Goal: Information Seeking & Learning: Learn about a topic

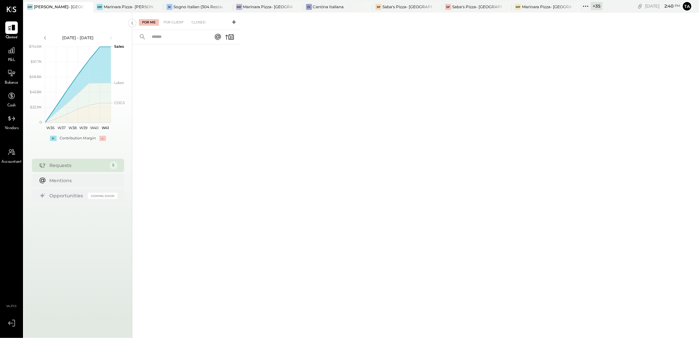
click at [588, 8] on icon at bounding box center [586, 6] width 9 height 9
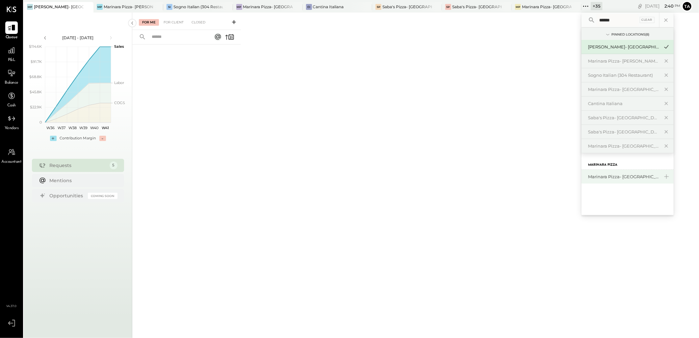
type input "******"
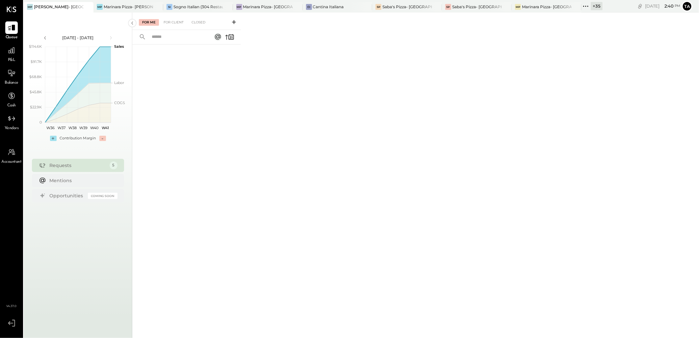
drag, startPoint x: 616, startPoint y: 175, endPoint x: 472, endPoint y: 180, distance: 143.3
click at [472, 180] on div "For Me For Client Closed" at bounding box center [415, 174] width 567 height 323
click at [586, 8] on icon at bounding box center [586, 6] width 9 height 9
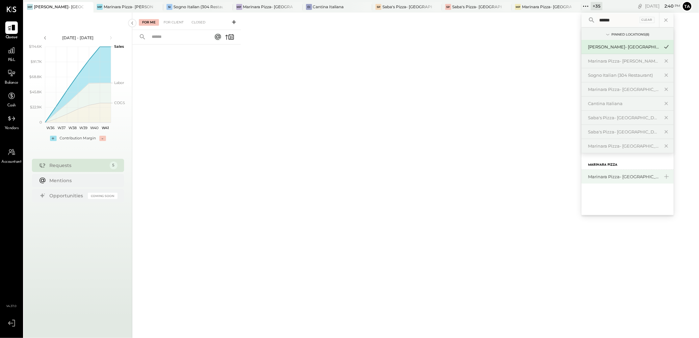
click at [610, 176] on div "Marinara Pizza- [GEOGRAPHIC_DATA]" at bounding box center [623, 176] width 71 height 6
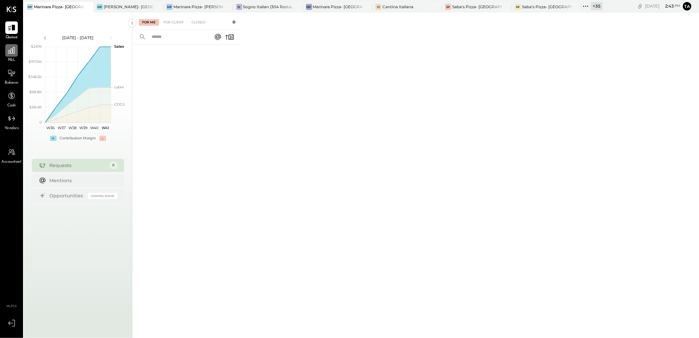
click at [7, 48] on icon at bounding box center [11, 50] width 9 height 9
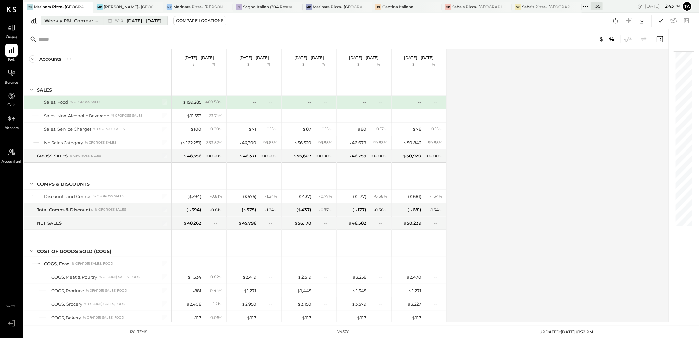
click at [70, 20] on div "Weekly P&L Comparison" at bounding box center [71, 20] width 55 height 7
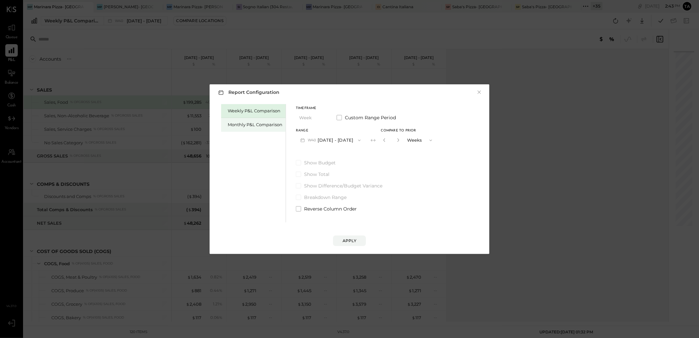
click at [250, 124] on div "Monthly P&L Comparison" at bounding box center [255, 124] width 55 height 6
click at [353, 139] on span "button" at bounding box center [357, 140] width 9 height 5
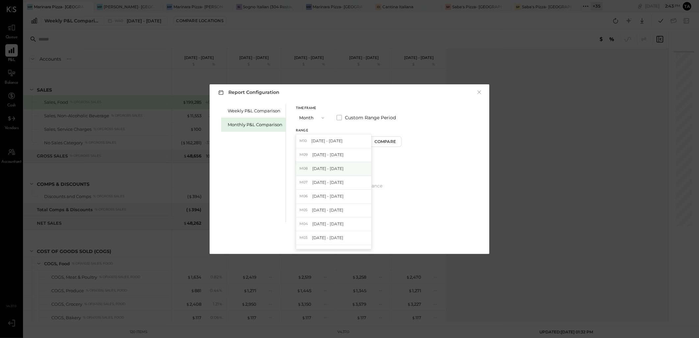
click at [325, 172] on div "M08 Aug 1 - 31, 2025" at bounding box center [333, 169] width 75 height 14
click at [383, 142] on div "Compare" at bounding box center [386, 142] width 21 height 6
click at [396, 141] on icon "button" at bounding box center [398, 140] width 4 height 4
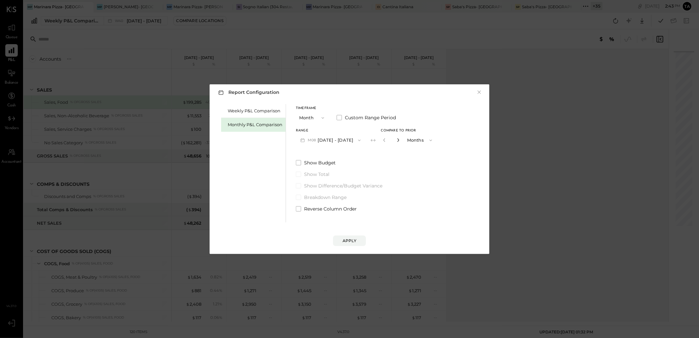
click at [396, 141] on icon "button" at bounding box center [398, 140] width 4 height 4
click at [397, 140] on icon "button" at bounding box center [398, 140] width 2 height 4
type input "*"
click at [349, 238] on div "Apply" at bounding box center [350, 241] width 14 height 6
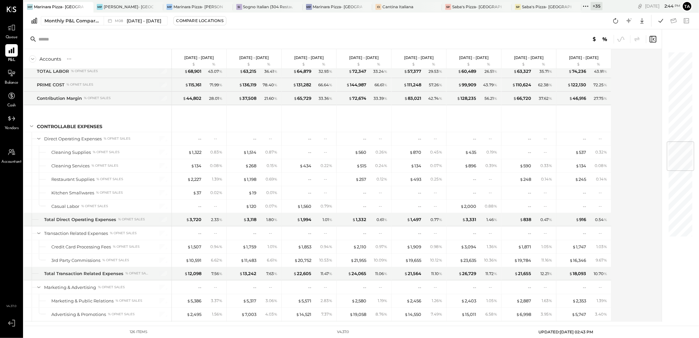
scroll to position [768, 0]
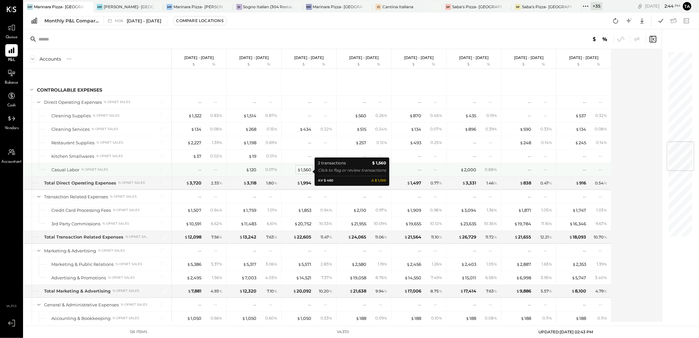
click at [307, 173] on div "$ 1,560" at bounding box center [304, 170] width 14 height 6
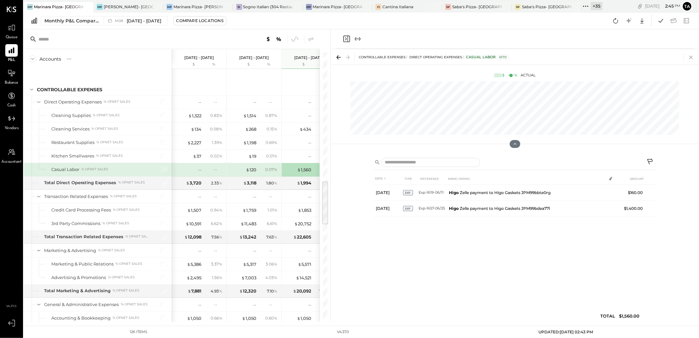
click at [689, 57] on icon at bounding box center [691, 57] width 9 height 9
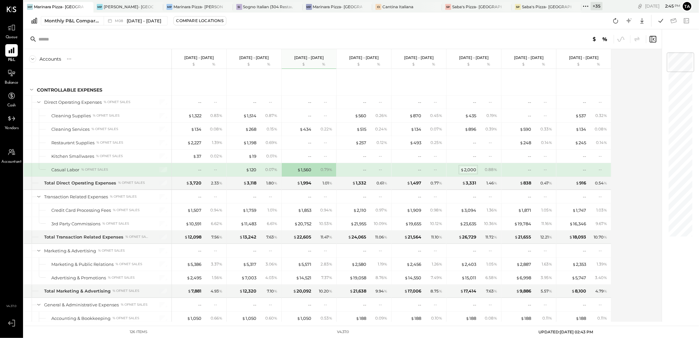
click at [469, 170] on div "$ 2,000" at bounding box center [469, 170] width 16 height 6
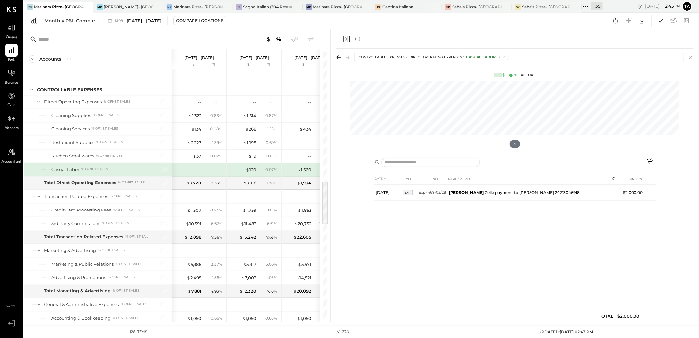
click at [690, 56] on icon at bounding box center [691, 58] width 4 height 4
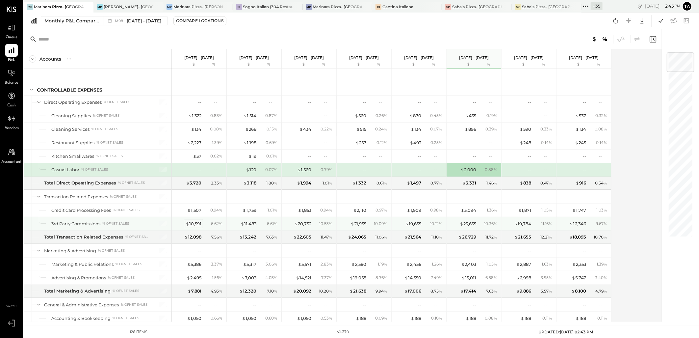
click at [199, 227] on div "$ 10,591" at bounding box center [194, 224] width 16 height 6
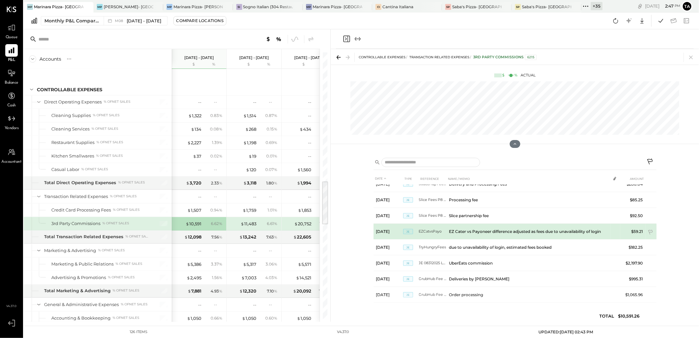
scroll to position [202, 0]
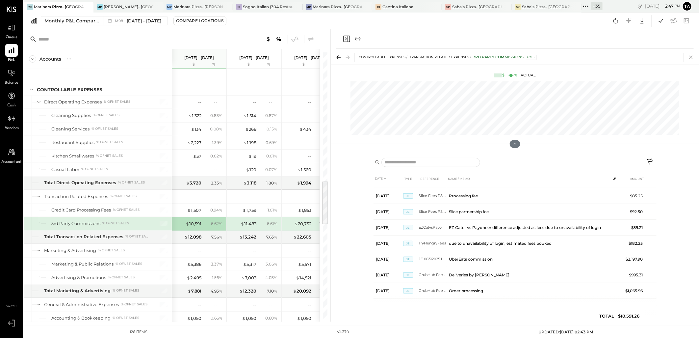
click at [689, 58] on icon at bounding box center [691, 57] width 9 height 9
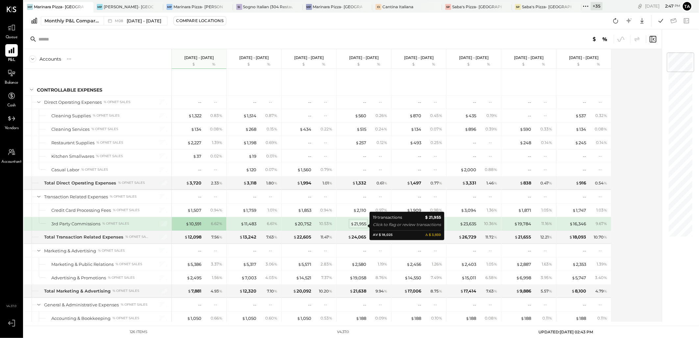
click at [366, 226] on div "$ 21,955" at bounding box center [359, 224] width 16 height 6
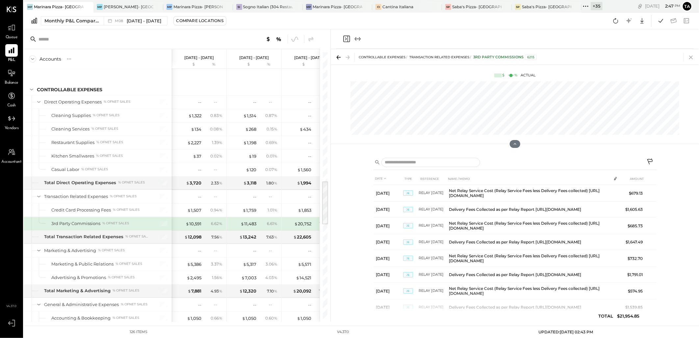
click at [687, 57] on icon at bounding box center [691, 57] width 9 height 9
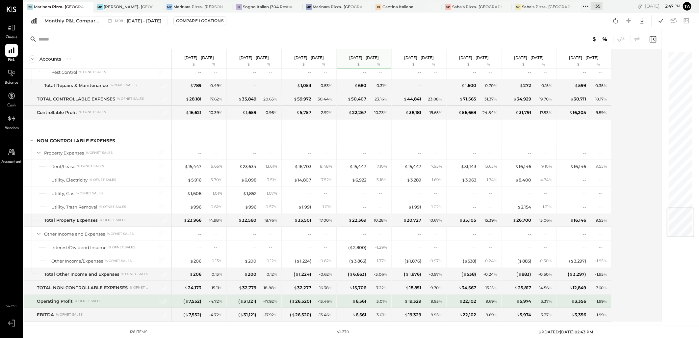
scroll to position [1330, 0]
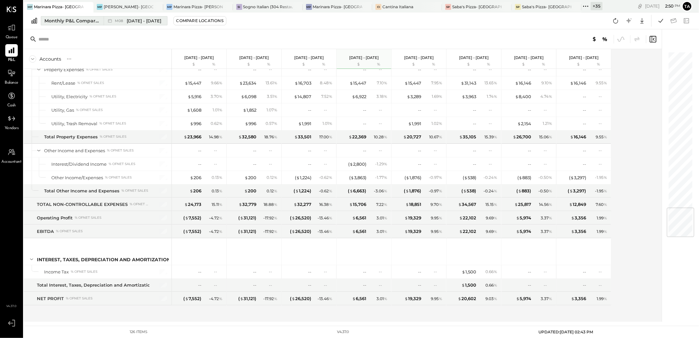
click at [139, 22] on span "Aug 1 - 31, 2025" at bounding box center [144, 21] width 35 height 6
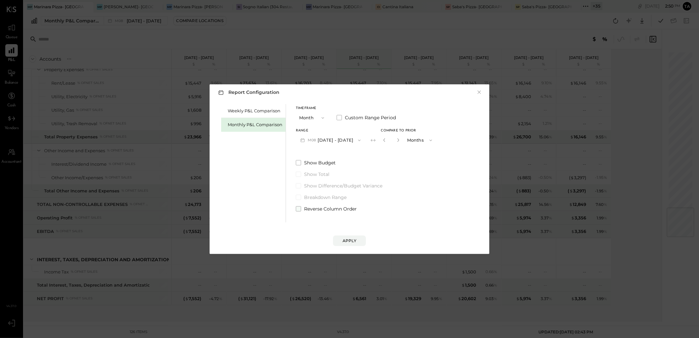
click at [297, 208] on span at bounding box center [298, 208] width 5 height 5
click at [351, 242] on div "Apply" at bounding box center [350, 241] width 14 height 6
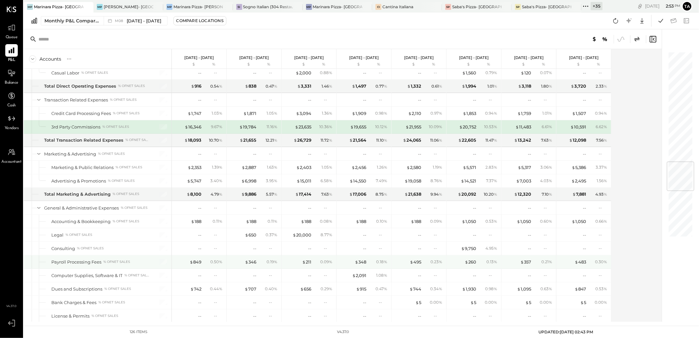
scroll to position [938, 0]
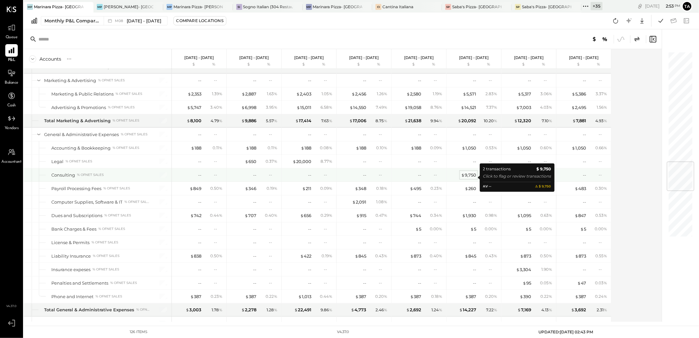
click at [468, 176] on div "$ 9,750" at bounding box center [468, 175] width 15 height 6
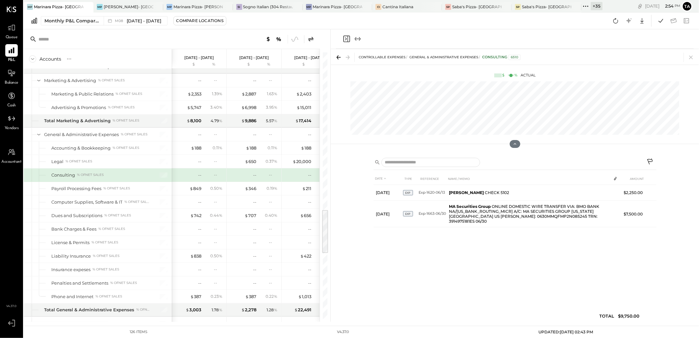
click at [347, 38] on icon "Close panel" at bounding box center [347, 39] width 8 height 8
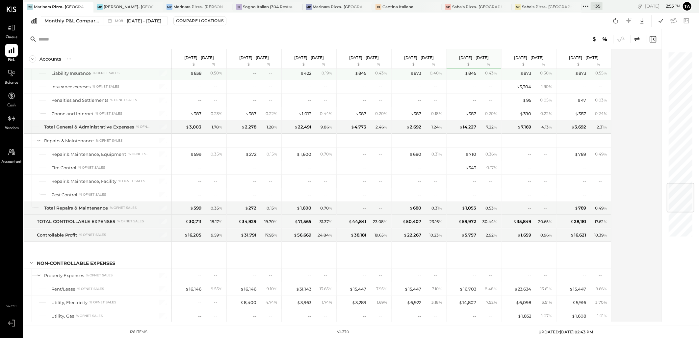
scroll to position [1194, 0]
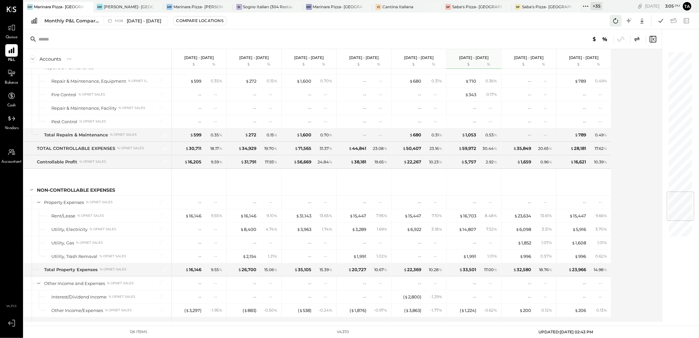
click at [615, 21] on icon at bounding box center [616, 20] width 9 height 9
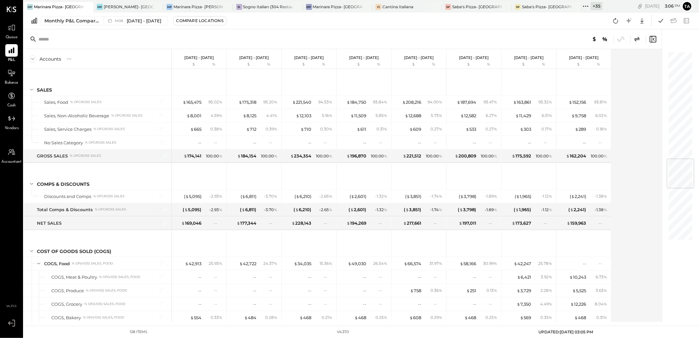
scroll to position [914, 0]
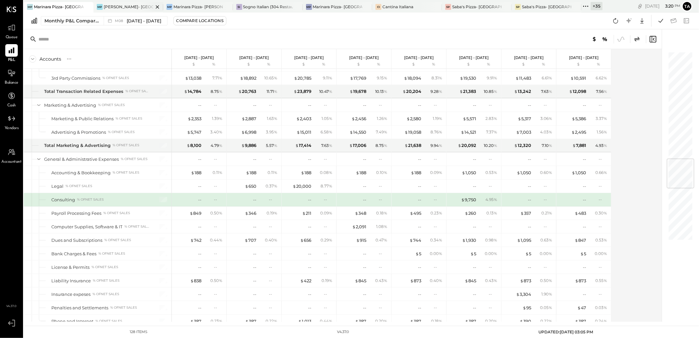
click at [112, 7] on div "[PERSON_NAME]- [GEOGRAPHIC_DATA]" at bounding box center [129, 7] width 50 height 6
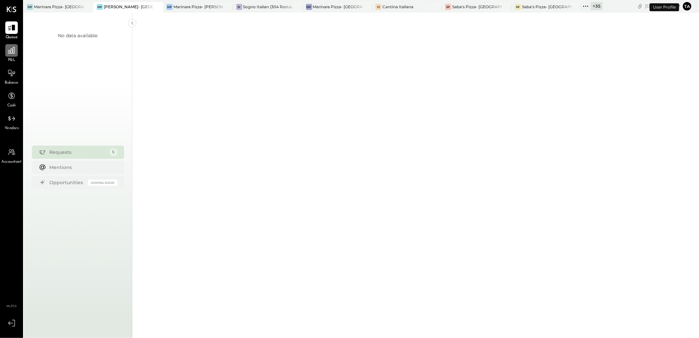
click at [13, 49] on icon at bounding box center [11, 50] width 9 height 9
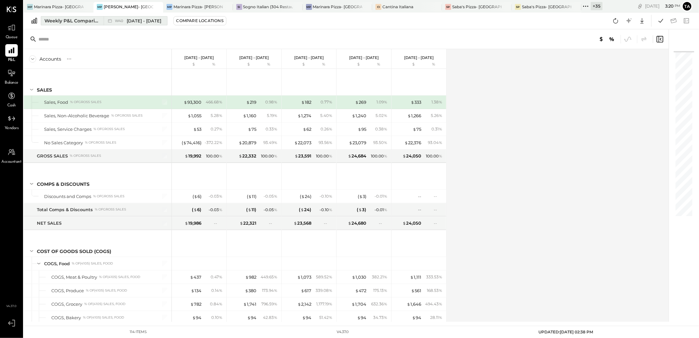
click at [78, 21] on div "Weekly P&L Comparison" at bounding box center [71, 20] width 55 height 7
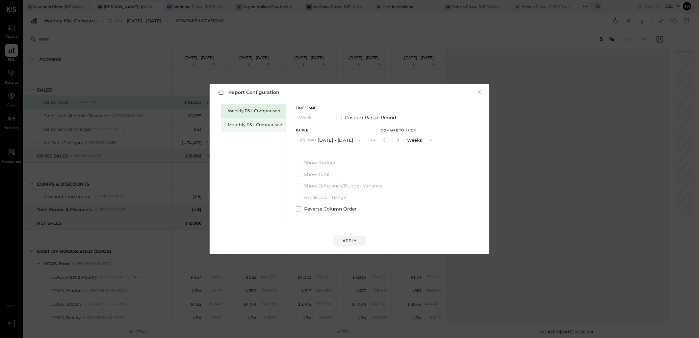
click at [264, 124] on div "Monthly P&L Comparison" at bounding box center [255, 124] width 55 height 6
click at [347, 141] on button "M10 Oct 1 - 31, 2025" at bounding box center [330, 140] width 68 height 12
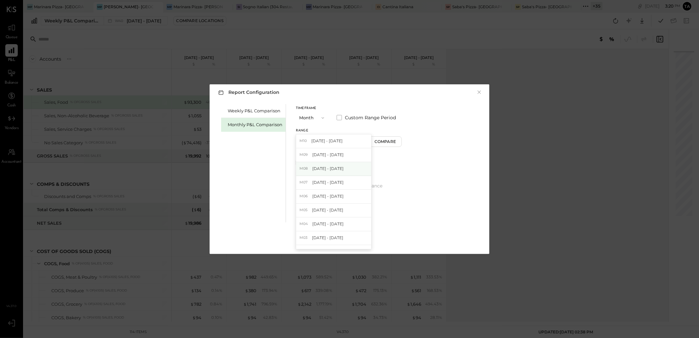
click at [342, 167] on div "M08 Aug 1 - 31, 2025" at bounding box center [333, 169] width 75 height 14
click at [380, 143] on div "Compare" at bounding box center [386, 142] width 21 height 6
click at [396, 141] on icon "button" at bounding box center [398, 140] width 4 height 4
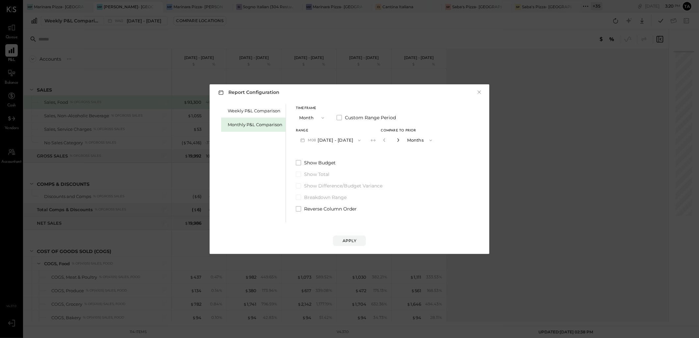
click at [396, 141] on icon "button" at bounding box center [398, 140] width 4 height 4
type input "*"
click at [337, 208] on span "Reverse Column Order" at bounding box center [330, 208] width 53 height 7
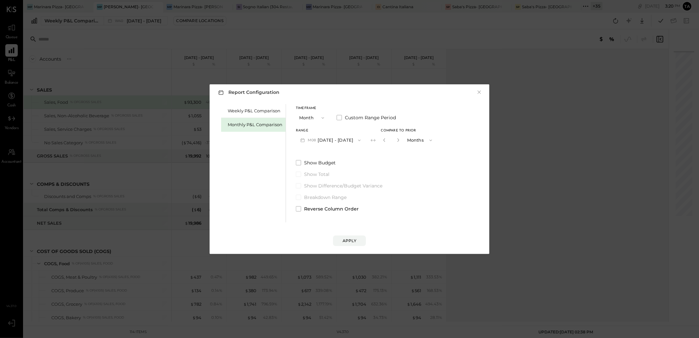
click at [346, 247] on div "Report Configuration × Weekly P&L Comparison Monthly P&L Comparison Timeframe M…" at bounding box center [350, 169] width 280 height 170
click at [346, 244] on button "Apply" at bounding box center [349, 240] width 33 height 11
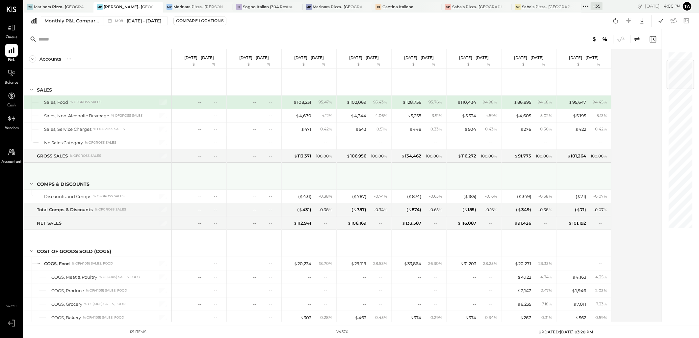
scroll to position [73, 0]
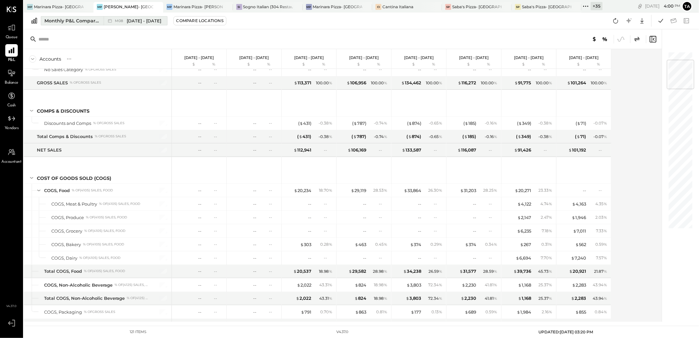
click at [145, 21] on span "Aug 1 - 31, 2025" at bounding box center [144, 21] width 35 height 6
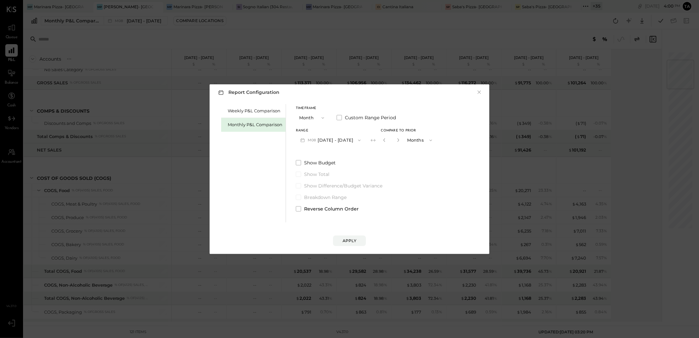
click at [334, 29] on div "Report Configuration × Weekly P&L Comparison Monthly P&L Comparison Timeframe M…" at bounding box center [349, 169] width 699 height 338
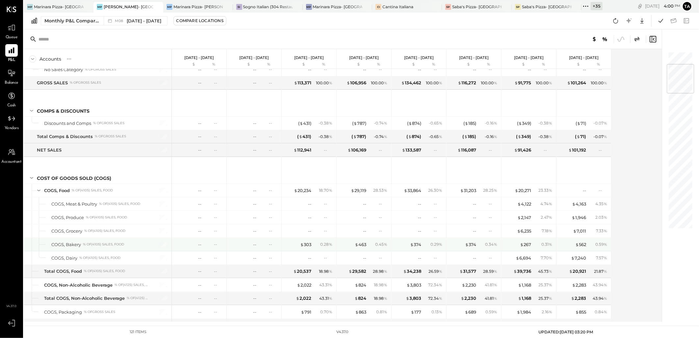
scroll to position [146, 0]
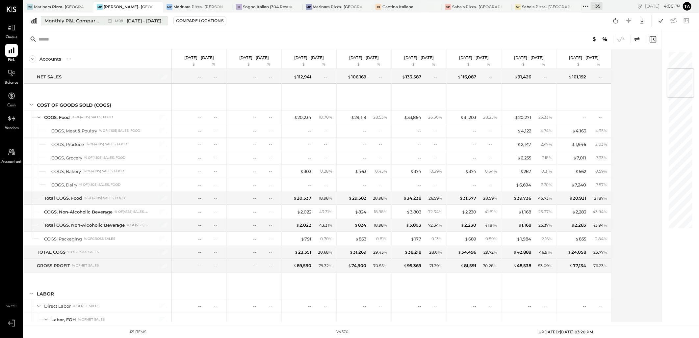
click at [147, 21] on span "Aug 1 - 31, 2025" at bounding box center [144, 21] width 35 height 6
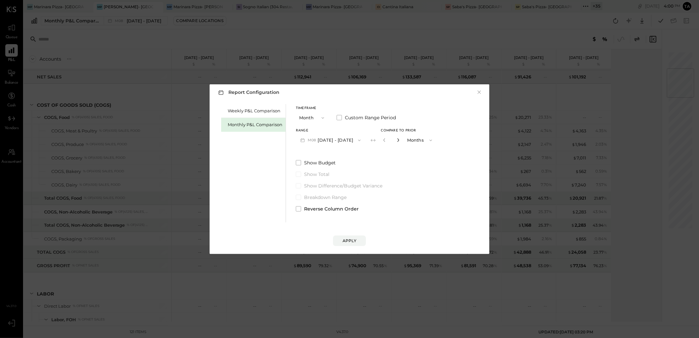
click at [396, 141] on icon "button" at bounding box center [398, 140] width 4 height 4
type input "*"
click at [352, 243] on div "Apply" at bounding box center [350, 241] width 14 height 6
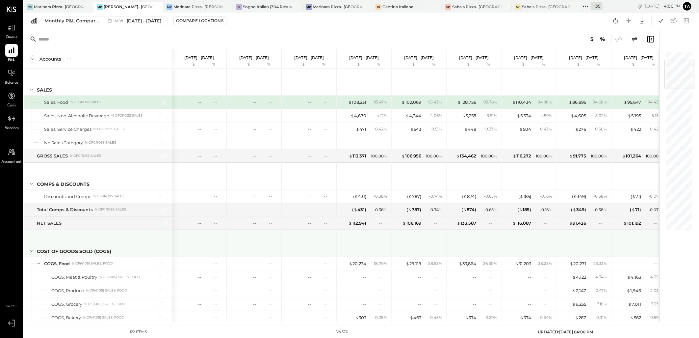
scroll to position [73, 0]
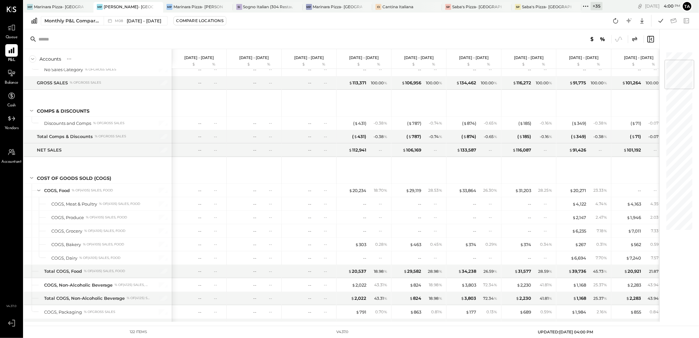
click at [651, 39] on icon at bounding box center [651, 39] width 8 height 8
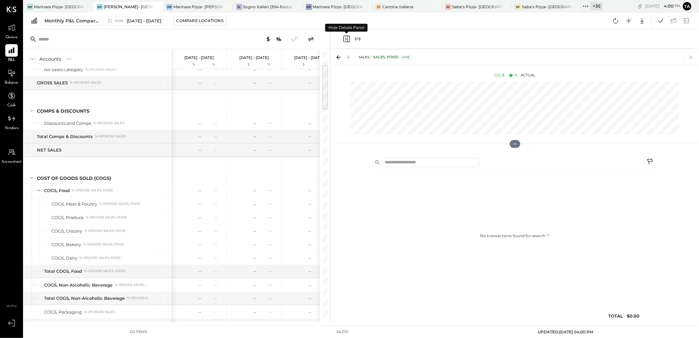
click at [347, 40] on icon "Close panel" at bounding box center [347, 39] width 8 height 8
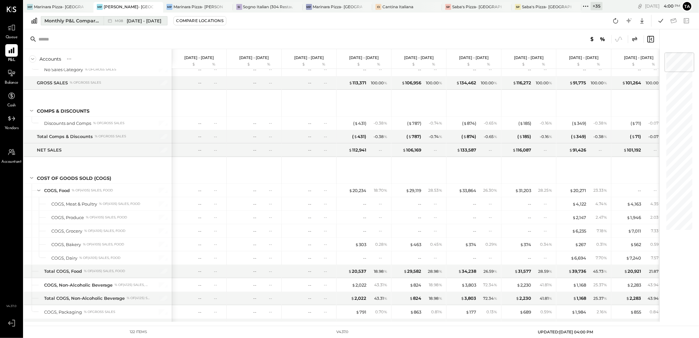
click at [135, 18] on span "Aug 1 - 31, 2025" at bounding box center [144, 21] width 35 height 6
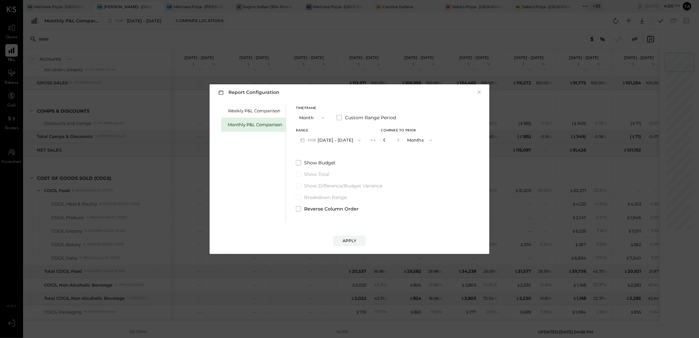
click at [384, 140] on icon "button" at bounding box center [385, 140] width 2 height 4
click at [396, 140] on icon "button" at bounding box center [398, 140] width 4 height 4
type input "*"
click at [344, 142] on button "M08 Aug 1 - 31, 2025" at bounding box center [330, 140] width 69 height 12
click at [334, 157] on span "Sep 1 - 30, 2025" at bounding box center [327, 155] width 31 height 6
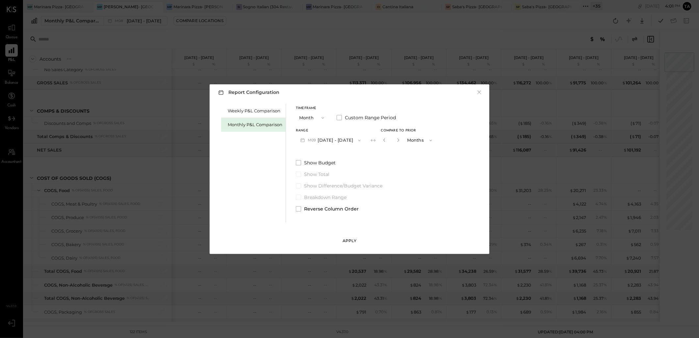
click at [355, 242] on div "Apply" at bounding box center [350, 241] width 14 height 6
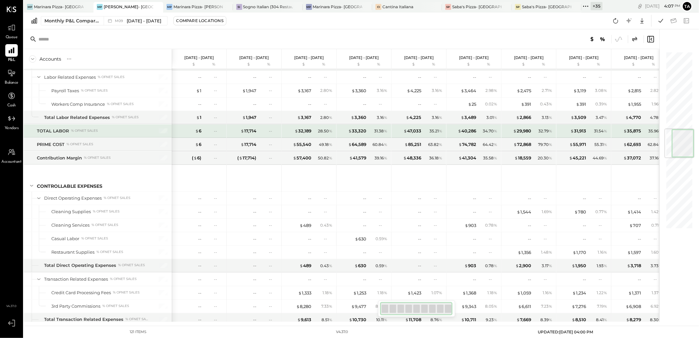
scroll to position [695, 0]
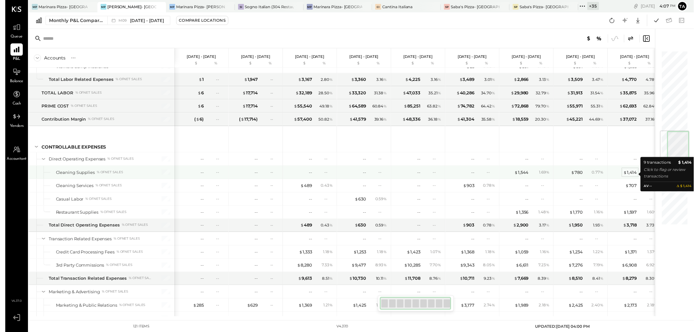
click at [631, 178] on div "$ 1,414" at bounding box center [634, 175] width 14 height 6
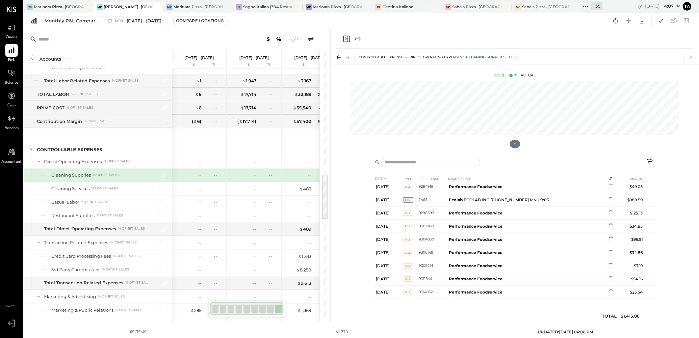
scroll to position [13, 0]
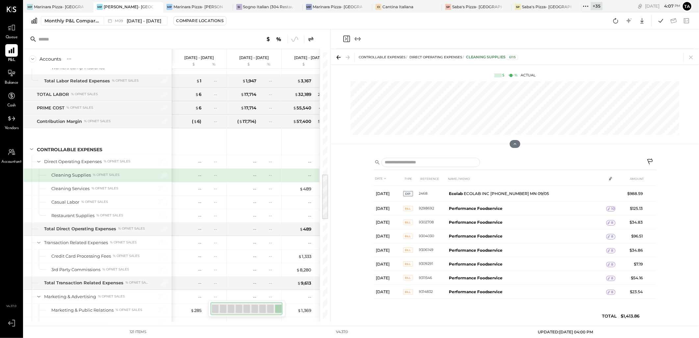
click at [358, 38] on icon "Expand panel (e)" at bounding box center [358, 39] width 8 height 8
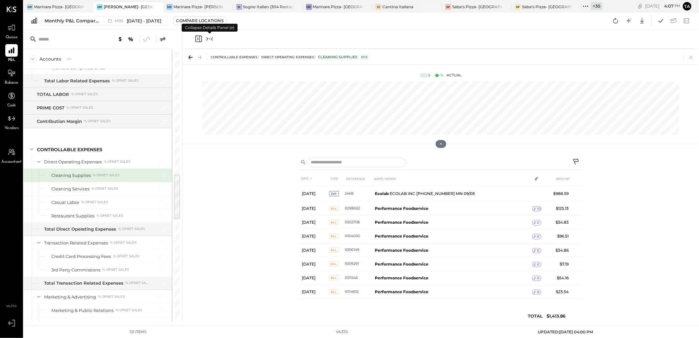
click at [212, 38] on icon "Collapse panel (e)" at bounding box center [212, 39] width 2 height 4
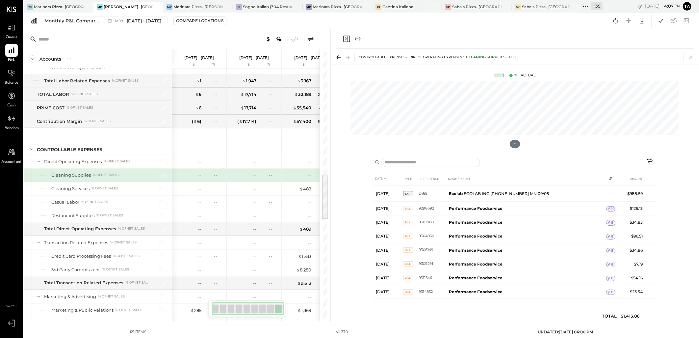
click at [359, 40] on icon "Expand panel (e)" at bounding box center [358, 39] width 8 height 8
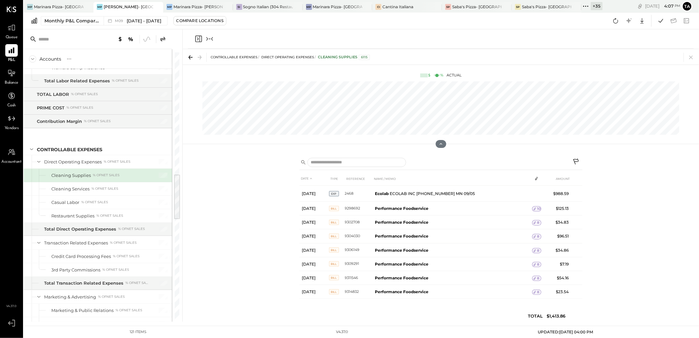
click at [213, 37] on icon "Collapse panel (e)" at bounding box center [212, 39] width 2 height 4
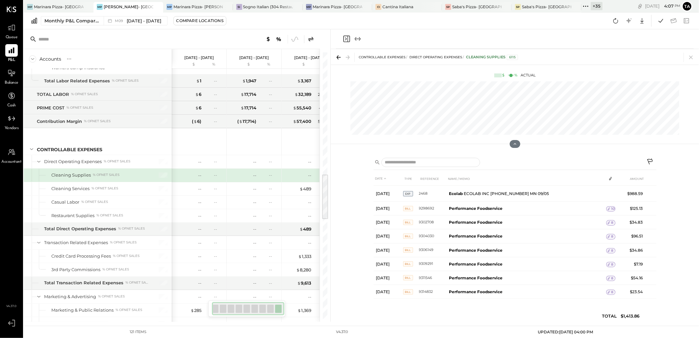
click at [346, 40] on icon "Close panel" at bounding box center [346, 39] width 2 height 3
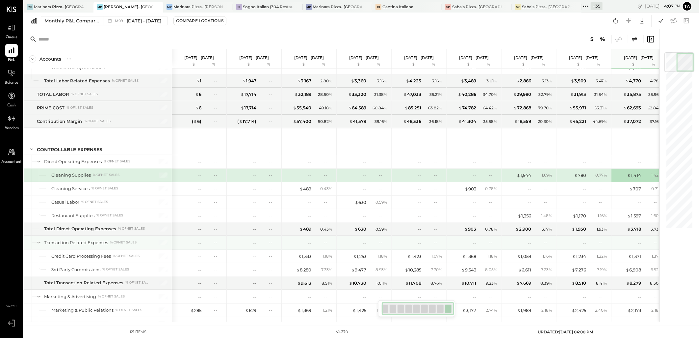
scroll to position [768, 0]
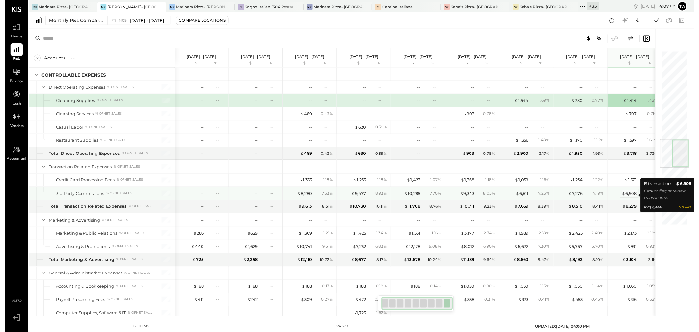
click at [633, 199] on div "$ 6,908" at bounding box center [633, 197] width 15 height 6
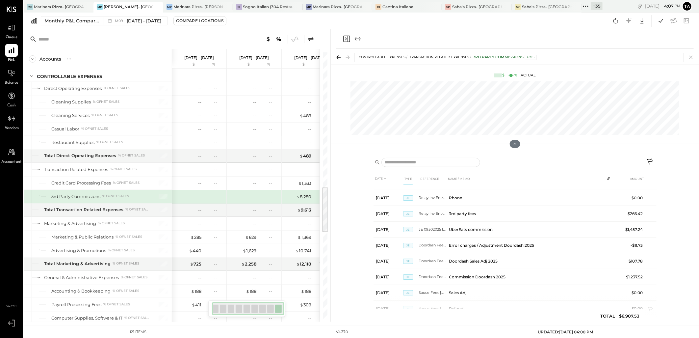
scroll to position [77, 0]
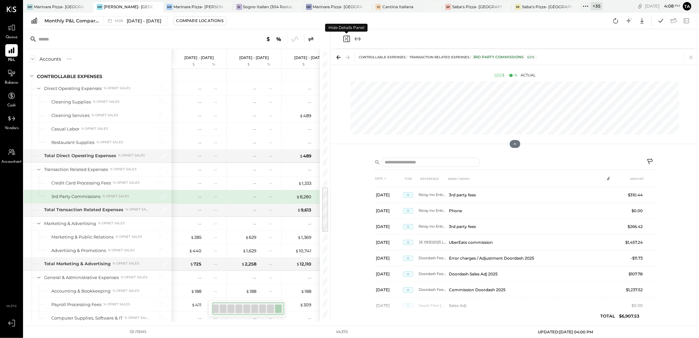
click at [346, 38] on icon "Close panel" at bounding box center [347, 39] width 8 height 8
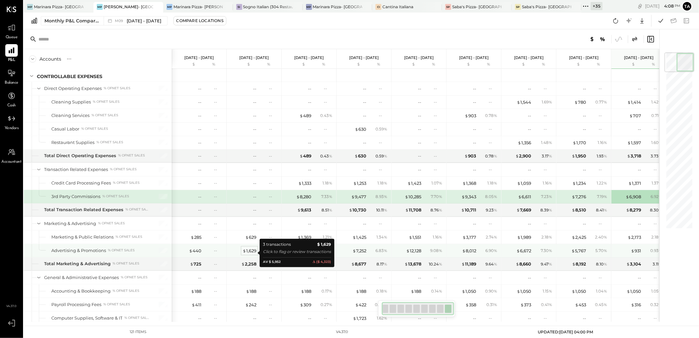
click at [254, 251] on div "$ 1,629" at bounding box center [250, 251] width 14 height 6
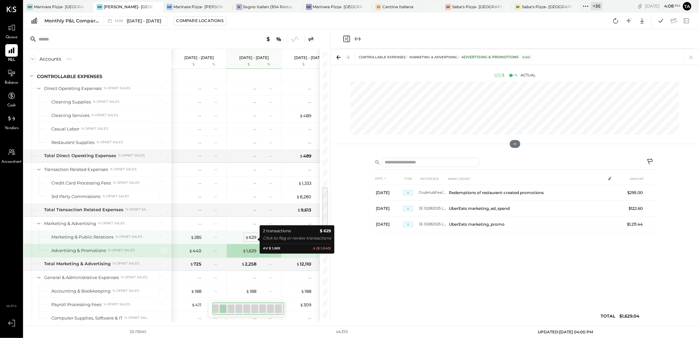
click at [250, 240] on div "$ 629" at bounding box center [250, 237] width 11 height 6
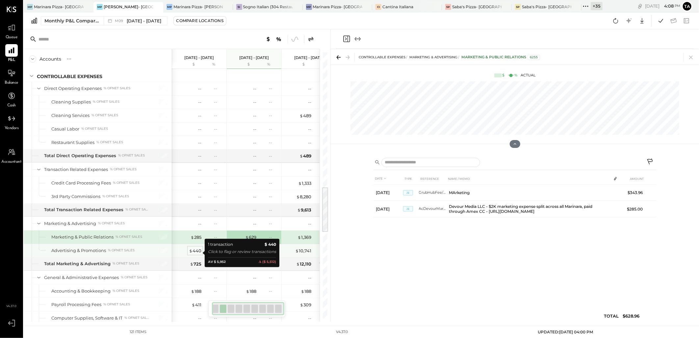
click at [200, 251] on div "$ 440" at bounding box center [195, 251] width 13 height 6
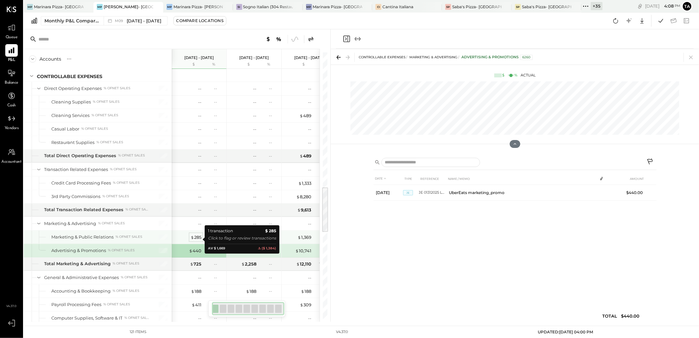
click at [197, 239] on div "$ 285" at bounding box center [196, 237] width 11 height 6
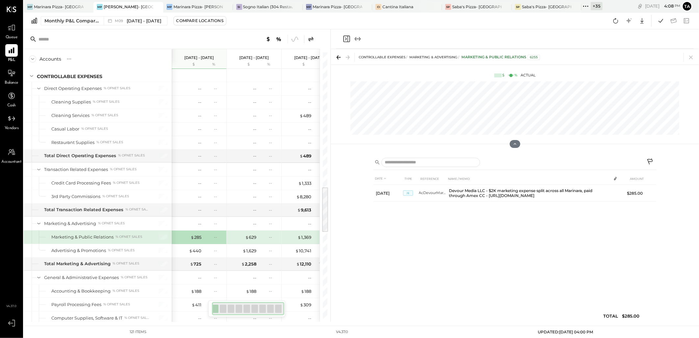
click at [446, 256] on div "DATE TYPE REFERENCE NAME / MEMO AMOUNT Jan 31, 25 JE AcDevourMarkExpJan25 Devou…" at bounding box center [515, 249] width 283 height 152
click at [345, 38] on icon "Close panel" at bounding box center [347, 39] width 8 height 8
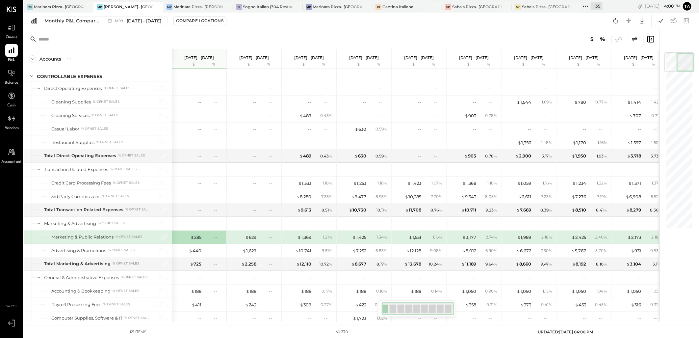
scroll to position [805, 0]
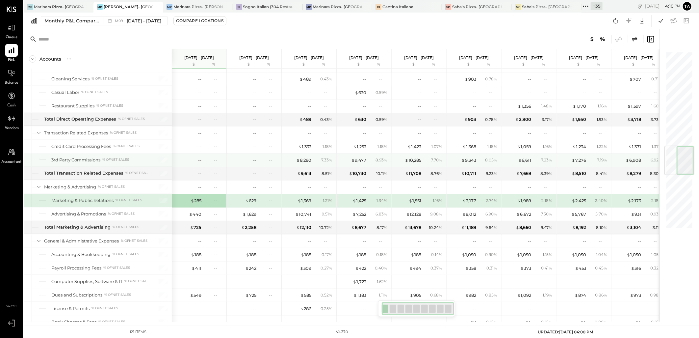
drag, startPoint x: 636, startPoint y: 162, endPoint x: 631, endPoint y: 165, distance: 6.0
click at [636, 162] on div "$ 6,908" at bounding box center [633, 160] width 15 height 6
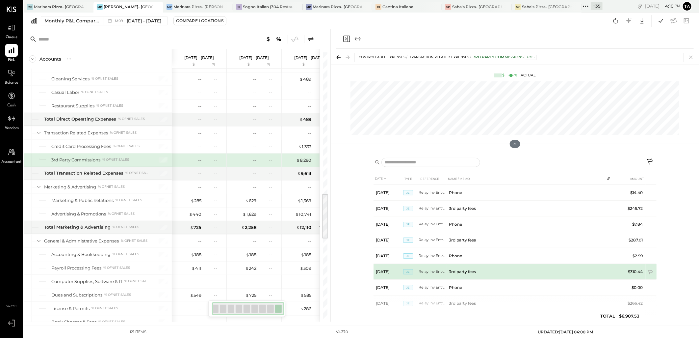
scroll to position [110, 0]
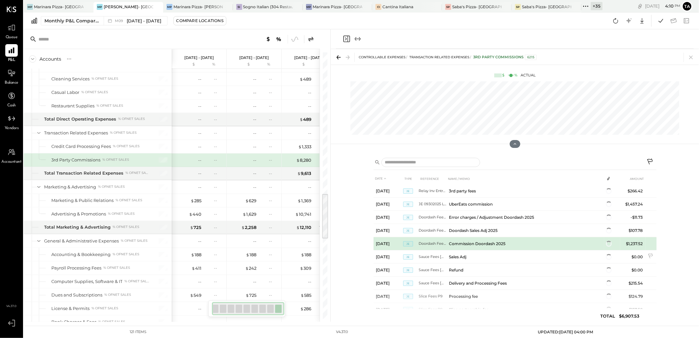
click at [520, 256] on td "Sales Adj" at bounding box center [526, 256] width 158 height 13
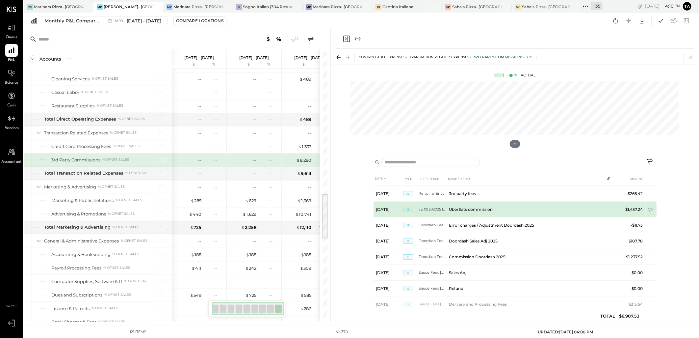
click at [481, 210] on td "UberEats commission" at bounding box center [526, 209] width 158 height 16
click at [633, 209] on td "$1,457.24" at bounding box center [633, 209] width 25 height 16
click at [406, 211] on span "JE" at bounding box center [408, 209] width 10 height 5
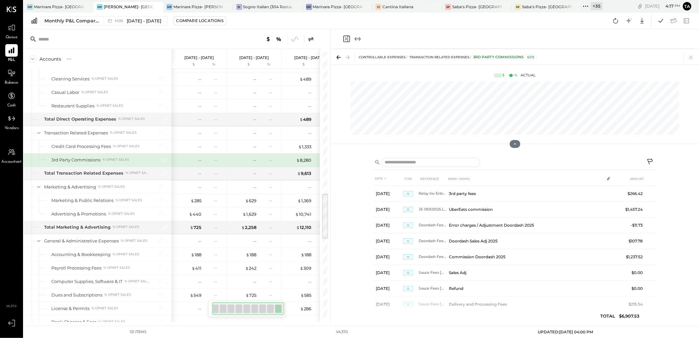
drag, startPoint x: 348, startPoint y: 40, endPoint x: 306, endPoint y: 166, distance: 132.9
click at [348, 40] on icon "Close panel" at bounding box center [346, 39] width 7 height 7
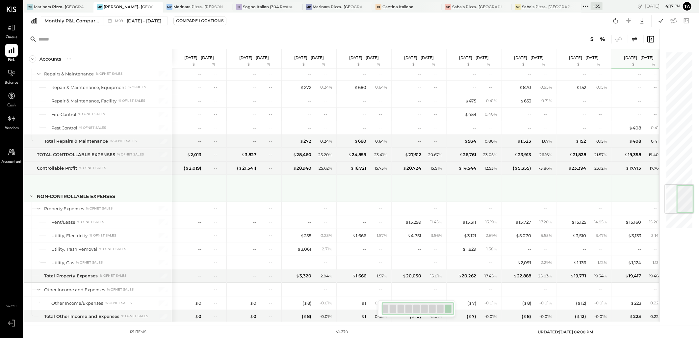
scroll to position [1170, 0]
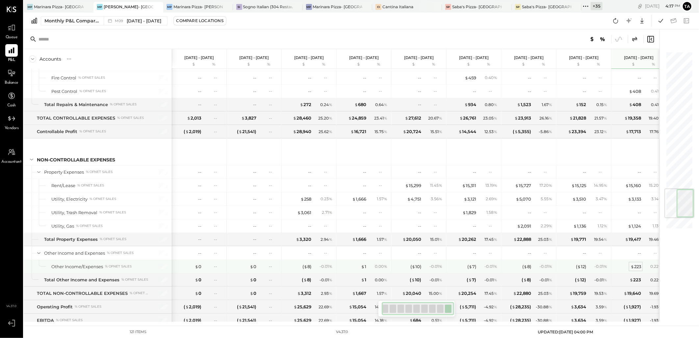
click at [636, 269] on div "$ 223" at bounding box center [636, 266] width 11 height 6
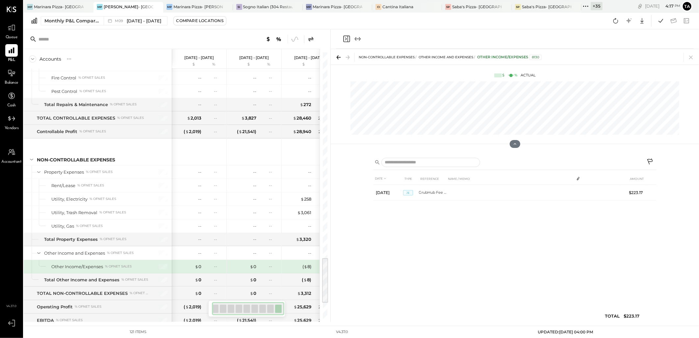
click at [346, 41] on icon "Close panel" at bounding box center [347, 39] width 8 height 8
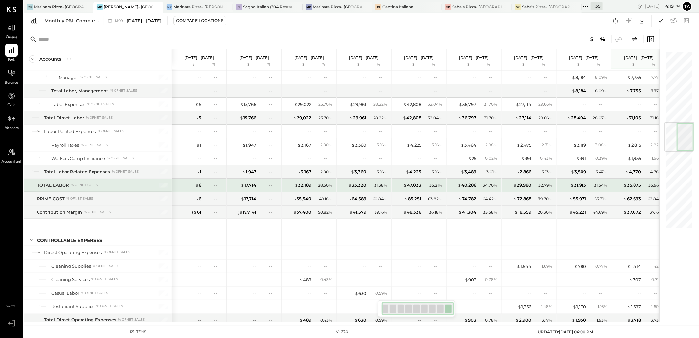
scroll to position [568, 0]
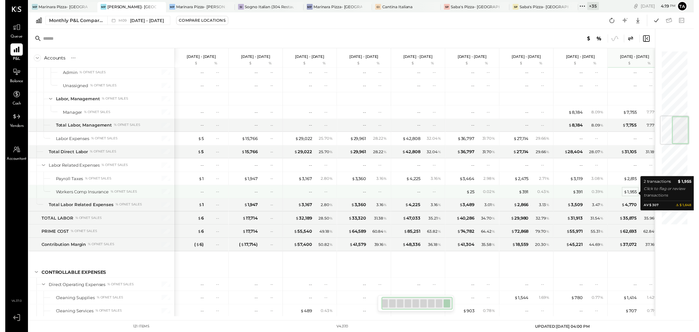
click at [637, 196] on div "$ 1,955" at bounding box center [634, 195] width 13 height 6
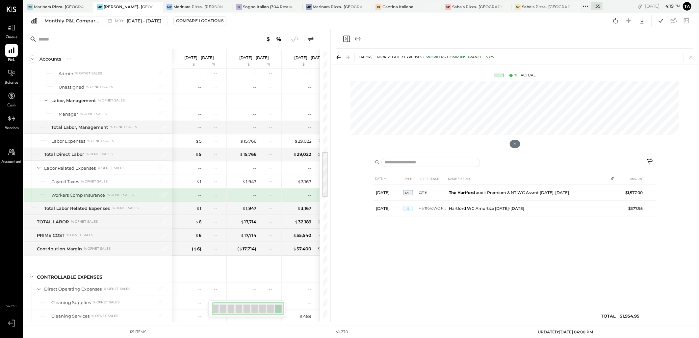
click at [345, 39] on icon "Close panel" at bounding box center [347, 39] width 8 height 8
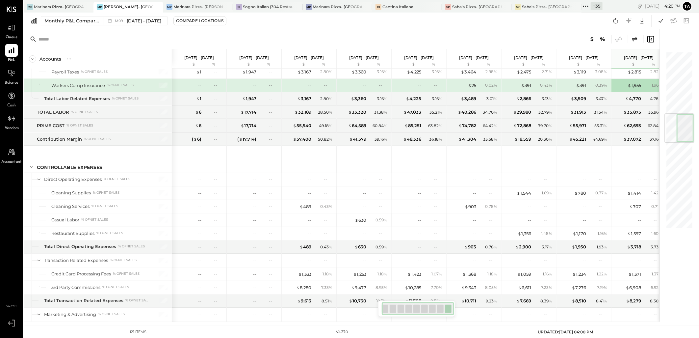
scroll to position [531, 0]
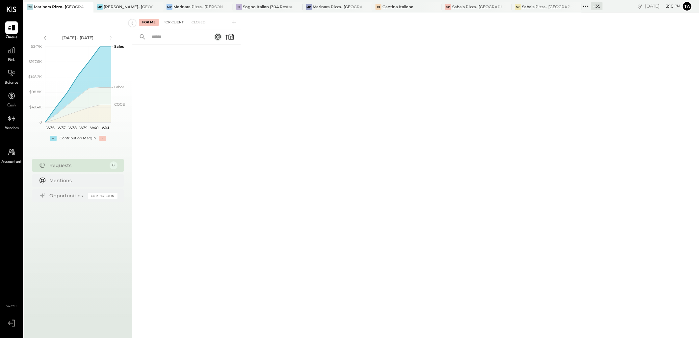
click at [175, 23] on div "For Client" at bounding box center [173, 22] width 27 height 7
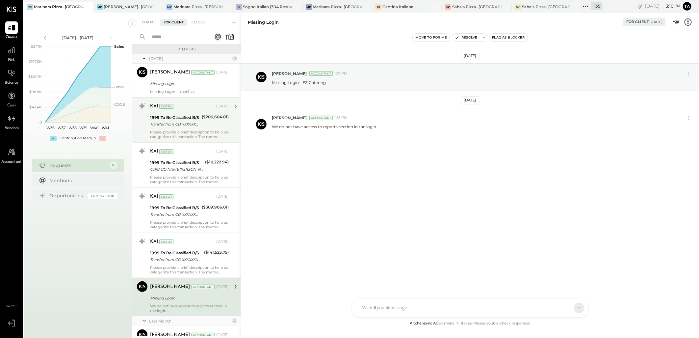
click at [199, 126] on div "Transfer from CD XXXXXXXX0445" at bounding box center [175, 124] width 50 height 7
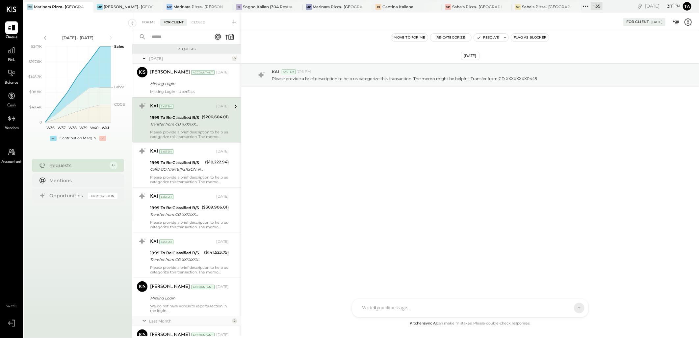
click at [689, 25] on icon at bounding box center [688, 22] width 9 height 9
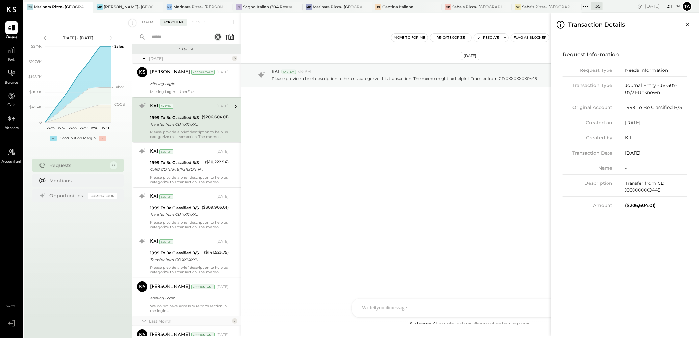
click at [460, 176] on div "For Me For Client Closed Requests July 25 6 Tarang Padia Accountant Tarang Padi…" at bounding box center [415, 174] width 567 height 323
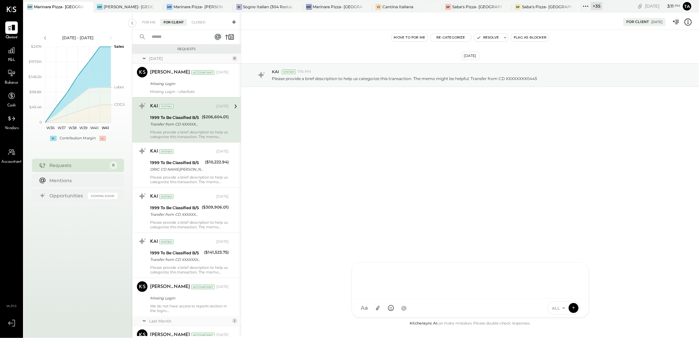
click at [385, 309] on div "J josh TP Tarang Padia PJ Pravin Jangid AJ Akshay Jain AS Anas Shaikh GW Gabi W…" at bounding box center [470, 289] width 237 height 55
paste div
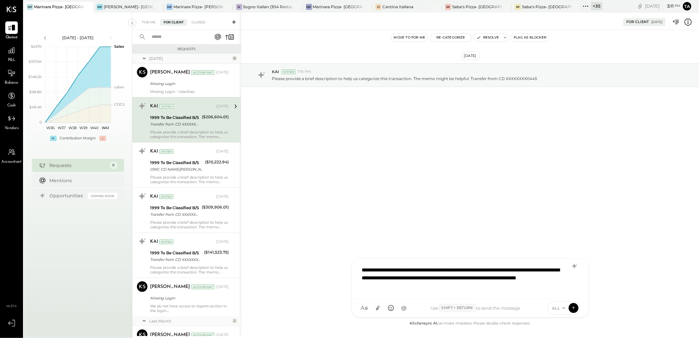
click at [365, 269] on div "**********" at bounding box center [470, 278] width 223 height 30
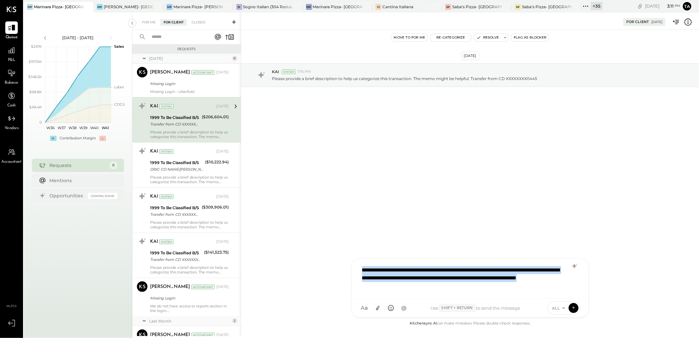
click at [364, 274] on div "**********" at bounding box center [470, 278] width 223 height 30
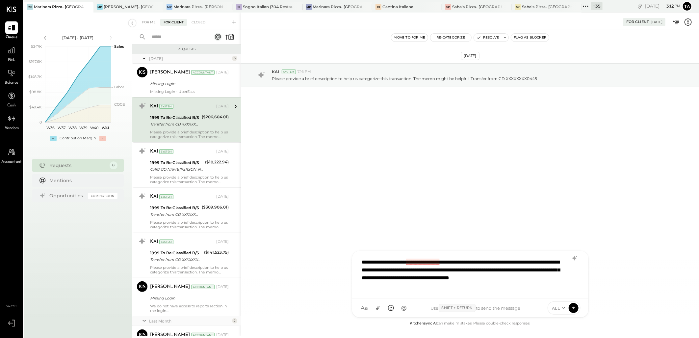
click at [431, 264] on div "**********" at bounding box center [470, 274] width 223 height 38
drag, startPoint x: 431, startPoint y: 264, endPoint x: 412, endPoint y: 284, distance: 27.7
click at [401, 285] on div "redemption" at bounding box center [392, 284] width 87 height 6
click at [532, 263] on div "**********" at bounding box center [470, 274] width 223 height 38
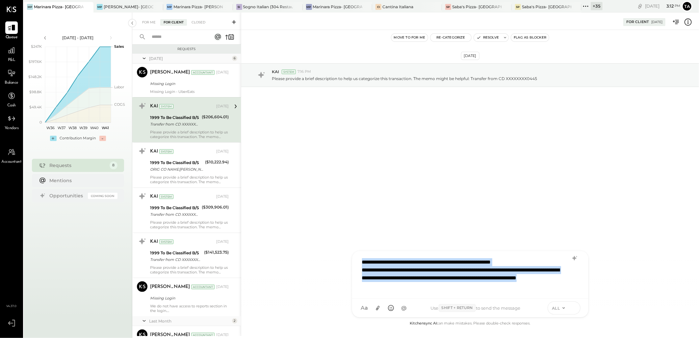
click at [575, 309] on icon at bounding box center [574, 307] width 6 height 7
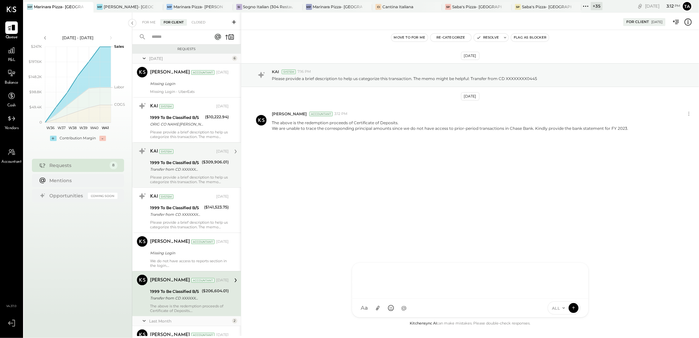
click at [212, 175] on div "Please provide a brief description to help us categorize this transaction. The …" at bounding box center [189, 179] width 79 height 9
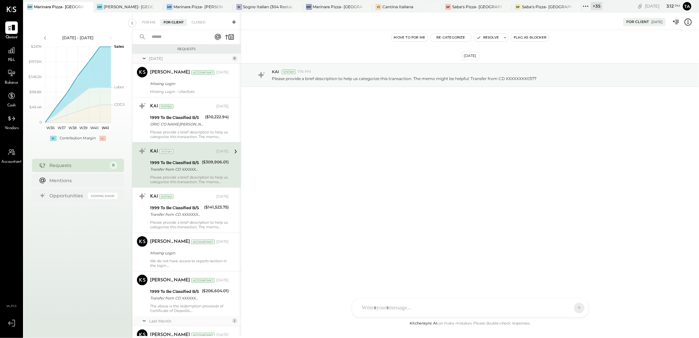
click at [689, 22] on icon at bounding box center [688, 22] width 9 height 9
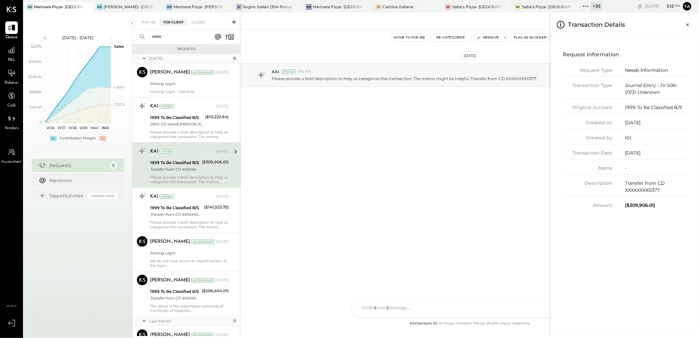
click at [433, 187] on div "For Me For Client Closed Requests July 25 6 Tarang Padia Accountant Tarang Padi…" at bounding box center [415, 174] width 567 height 323
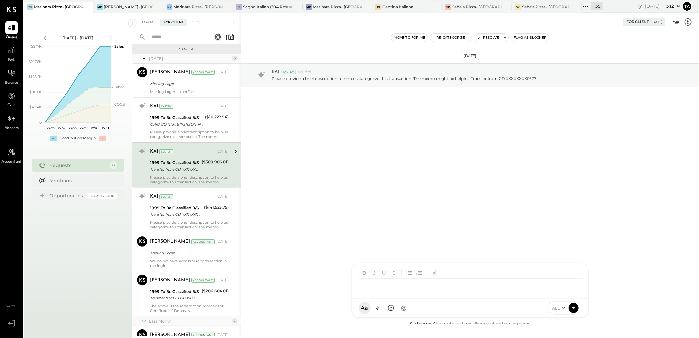
click at [383, 293] on div at bounding box center [464, 286] width 211 height 14
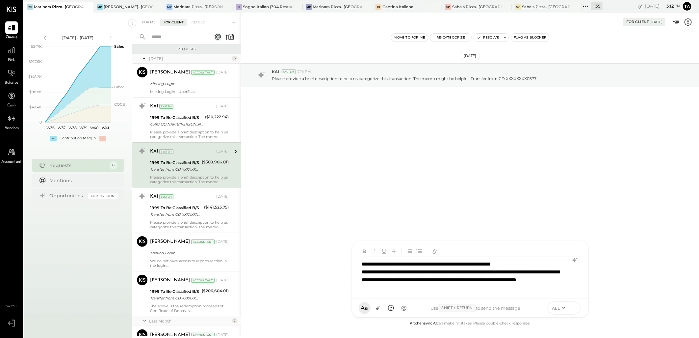
click at [575, 306] on icon at bounding box center [574, 307] width 6 height 7
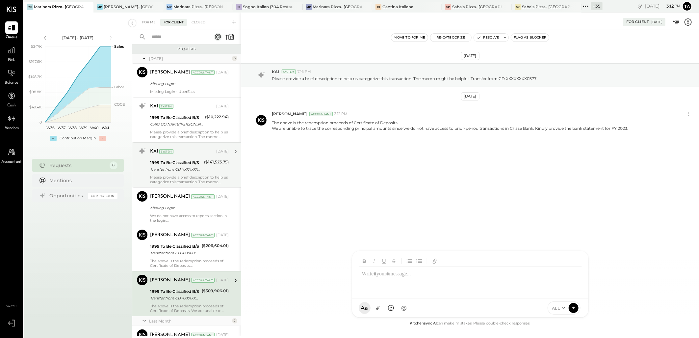
click at [217, 175] on div "Please provide a brief description to help us categorize this transaction. The …" at bounding box center [189, 179] width 79 height 9
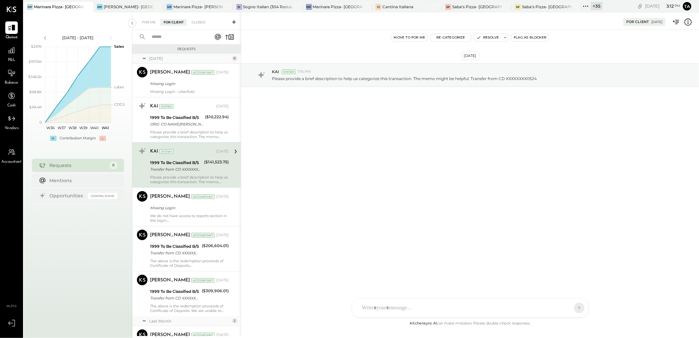
click at [689, 24] on icon at bounding box center [688, 22] width 9 height 9
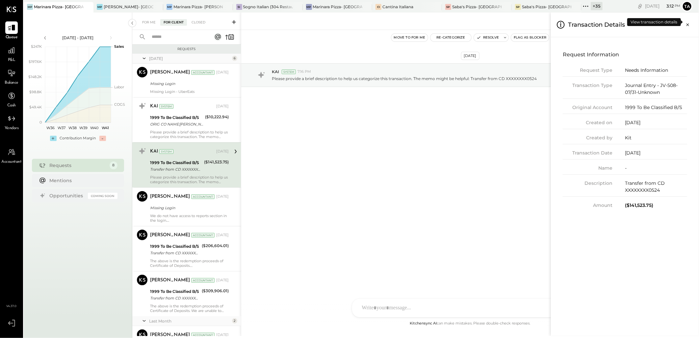
click at [423, 168] on div "For Me For Client Closed Requests July 25 6 Tarang Padia Accountant Tarang Padi…" at bounding box center [415, 174] width 567 height 323
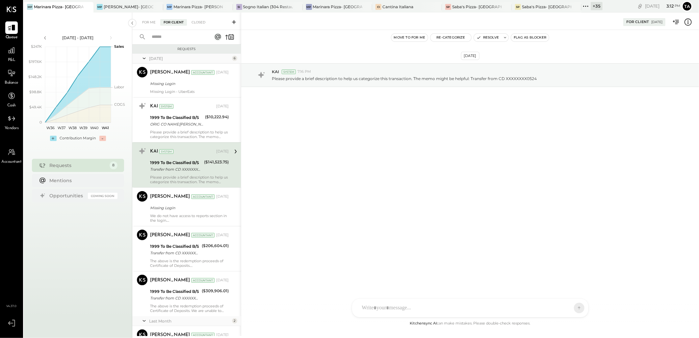
click at [390, 307] on div at bounding box center [464, 308] width 211 height 14
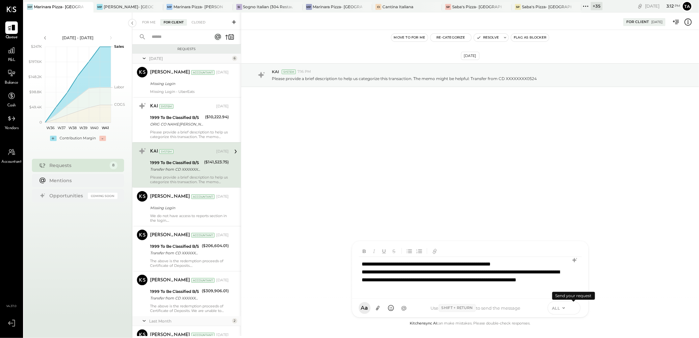
click at [574, 309] on icon at bounding box center [574, 307] width 6 height 7
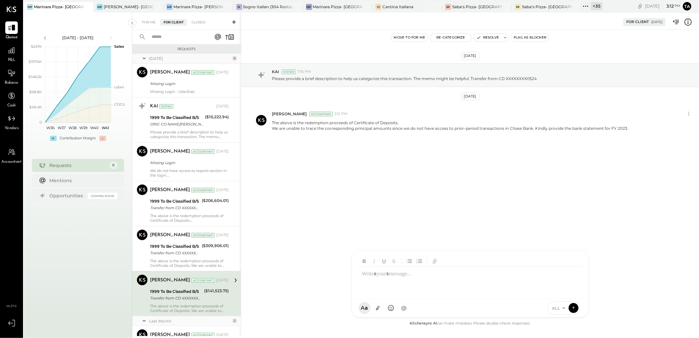
scroll to position [73, 0]
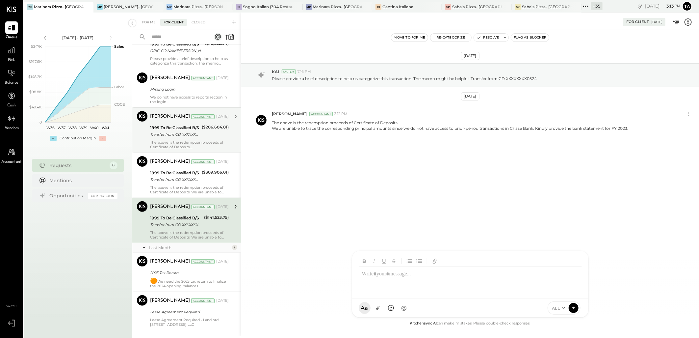
click at [206, 133] on div "($206,604.01)" at bounding box center [215, 131] width 27 height 14
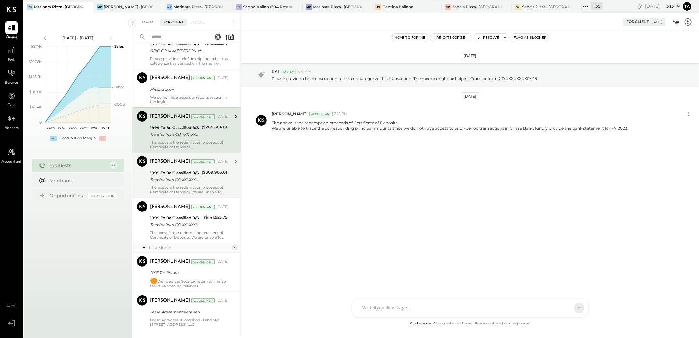
click at [208, 170] on div "($309,906.01)" at bounding box center [215, 172] width 27 height 7
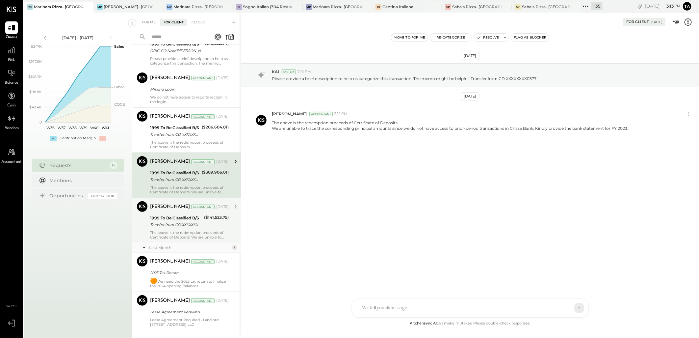
click at [206, 220] on div "($141,523.75)" at bounding box center [216, 217] width 25 height 7
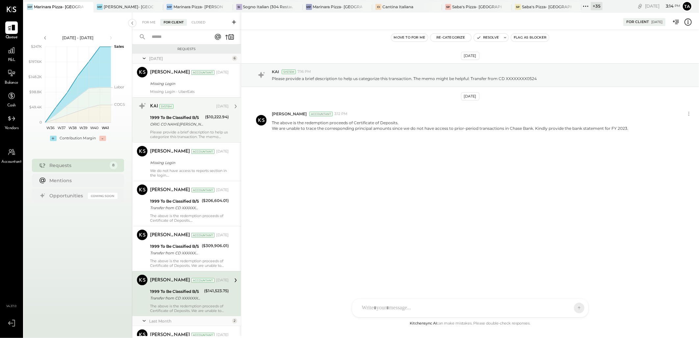
click at [205, 136] on div "Please provide a brief description to help us categorize this transaction. The …" at bounding box center [189, 134] width 79 height 9
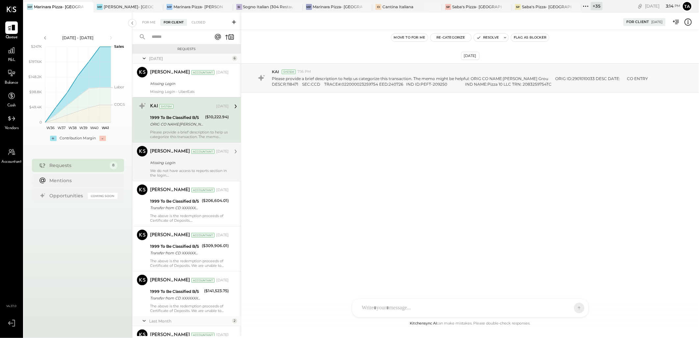
click at [209, 165] on div "Missing Login" at bounding box center [188, 162] width 77 height 7
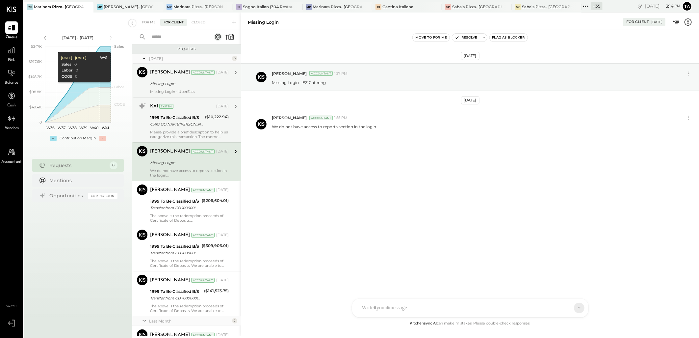
click at [183, 90] on div "Missing Login - UberEats" at bounding box center [189, 91] width 79 height 5
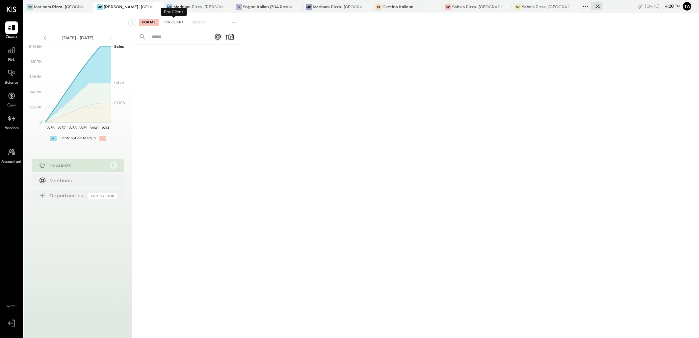
click at [169, 20] on div "For Client" at bounding box center [173, 22] width 27 height 7
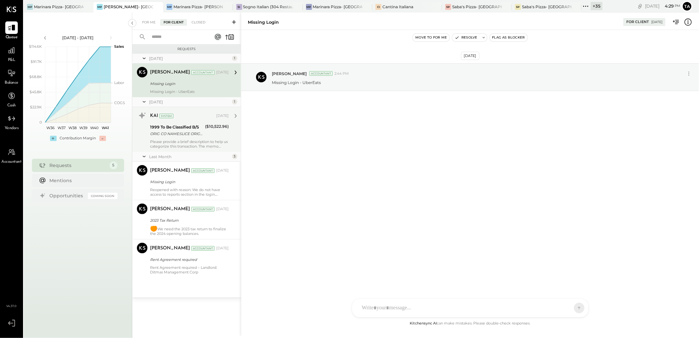
click at [220, 135] on div "($10,522.96)" at bounding box center [217, 130] width 24 height 14
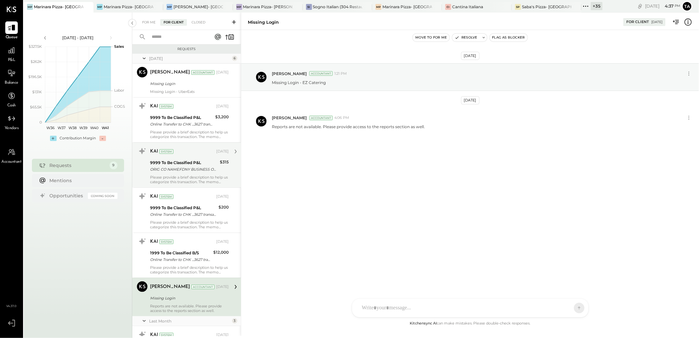
click at [198, 182] on div "Please provide a brief description to help us categorize this transaction. The …" at bounding box center [189, 179] width 79 height 9
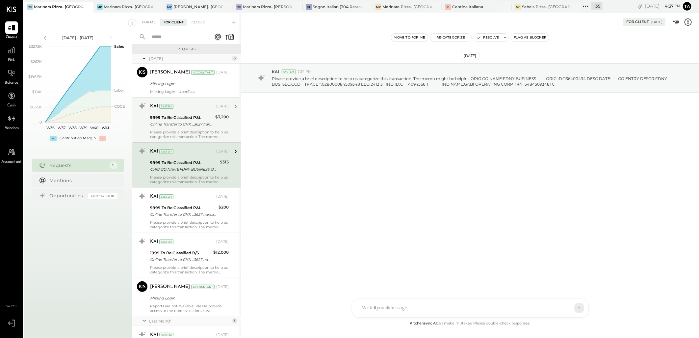
click at [206, 134] on div "Please provide a brief description to help us categorize this transaction. The …" at bounding box center [189, 134] width 79 height 9
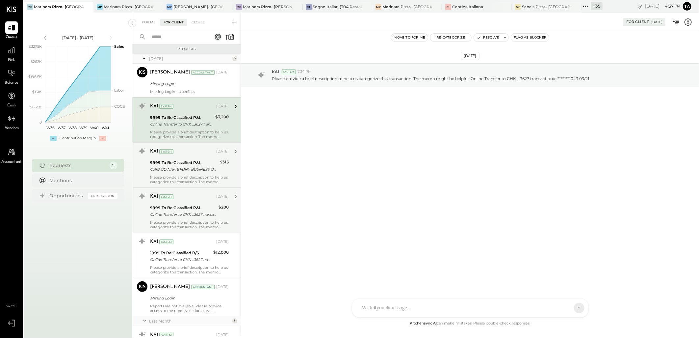
click at [208, 217] on div "Online Transfer to CHK ...3627 transaction#: 21656627267 08/07" at bounding box center [183, 214] width 66 height 7
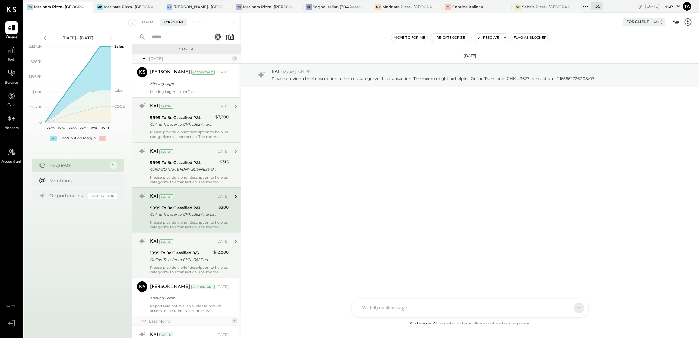
click at [206, 264] on div "KAI System [DATE] 1999 To Be Classified B/S Online Transfer to CHK ...3627 tran…" at bounding box center [189, 255] width 79 height 38
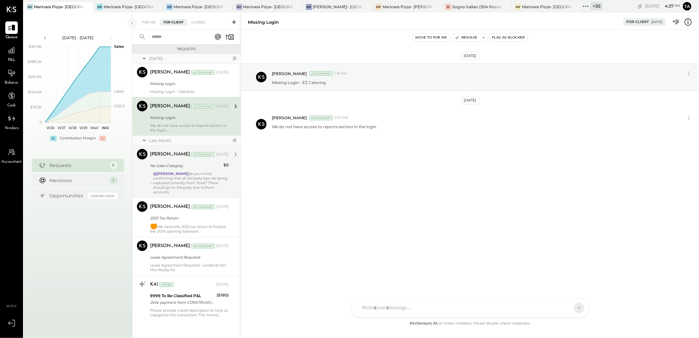
click at [197, 183] on div "@[PERSON_NAME] do you mind confirming that all 3rd party tips are being capture…" at bounding box center [191, 182] width 76 height 23
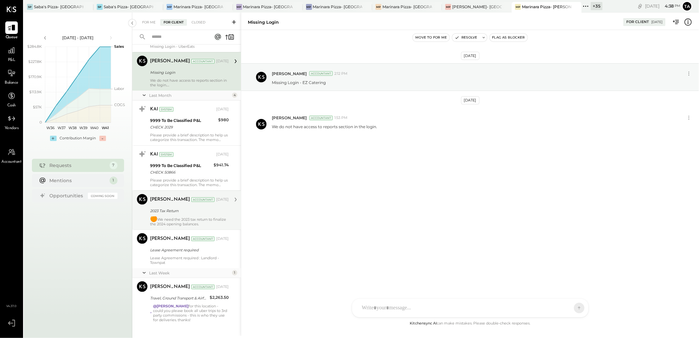
scroll to position [54, 0]
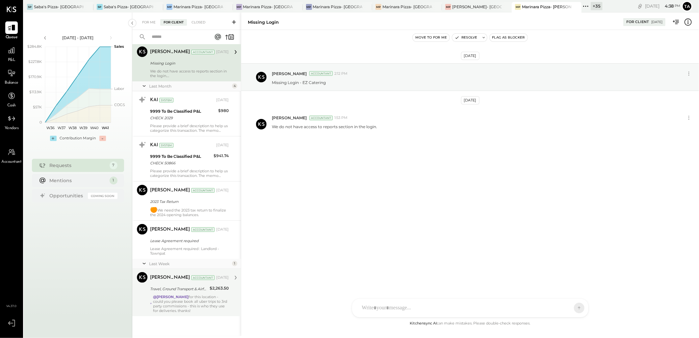
click at [202, 305] on div "@[PERSON_NAME] for this location - could you please book all uber trips to 3rd …" at bounding box center [191, 303] width 76 height 18
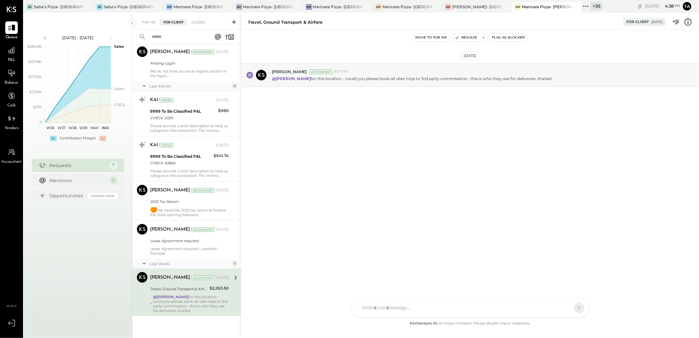
click at [379, 311] on div "J [PERSON_NAME] TP [PERSON_NAME] [PERSON_NAME] [PERSON_NAME] [PERSON_NAME] AS […" at bounding box center [470, 307] width 237 height 19
click at [575, 308] on icon at bounding box center [574, 307] width 6 height 7
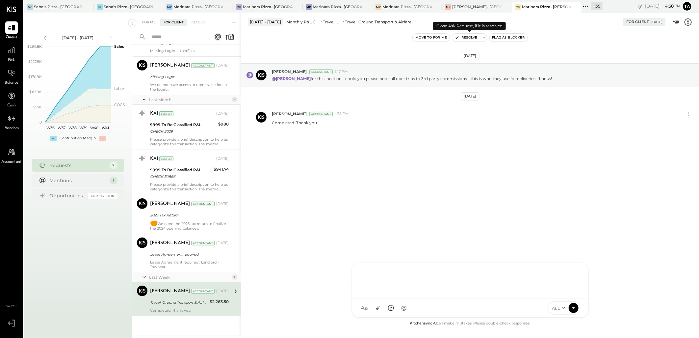
click at [464, 39] on button "Resolve" at bounding box center [466, 38] width 28 height 8
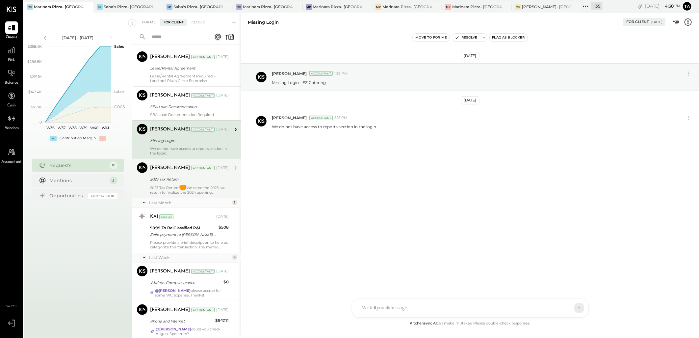
scroll to position [193, 0]
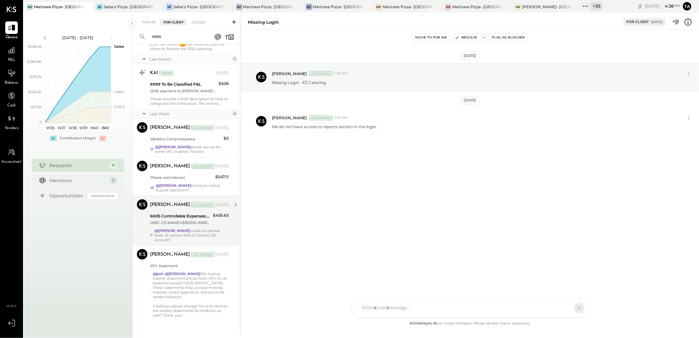
click at [220, 235] on div "@[PERSON_NAME] could you please book all verizon bills to Owner's BS account?" at bounding box center [191, 235] width 74 height 14
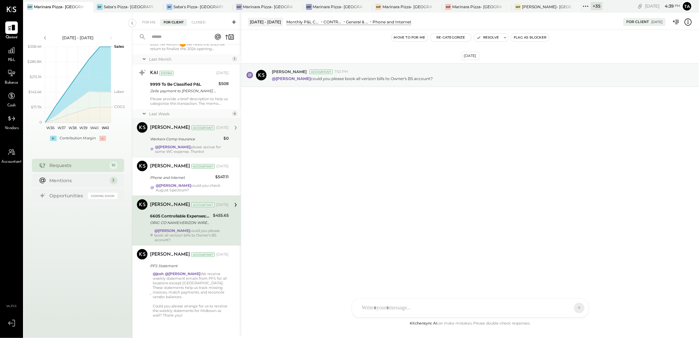
click at [211, 147] on div "@[PERSON_NAME] please accrue for some WC expense. Thanks!" at bounding box center [192, 149] width 74 height 9
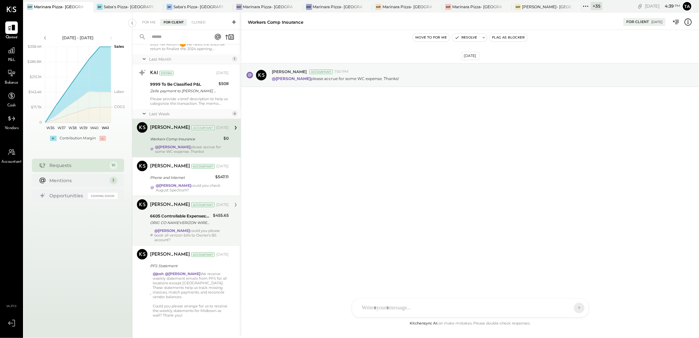
click at [487, 306] on div at bounding box center [464, 308] width 211 height 14
click at [572, 310] on icon at bounding box center [574, 307] width 6 height 7
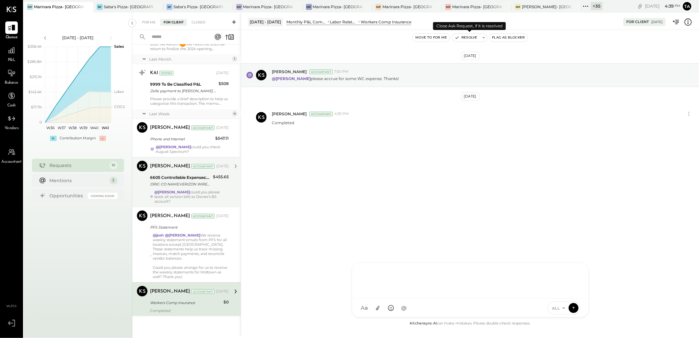
scroll to position [189, 0]
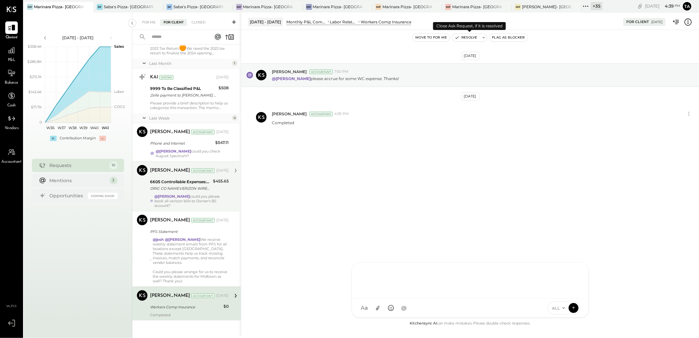
click at [471, 39] on button "Resolve" at bounding box center [466, 38] width 28 height 8
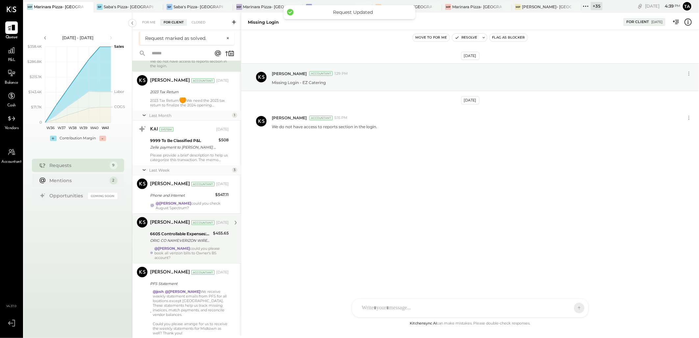
scroll to position [155, 0]
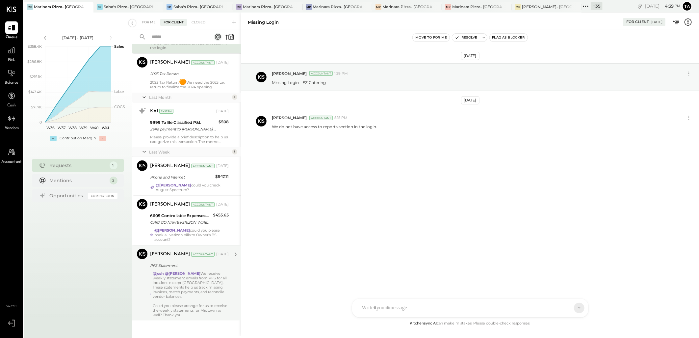
click at [195, 299] on div at bounding box center [191, 301] width 76 height 5
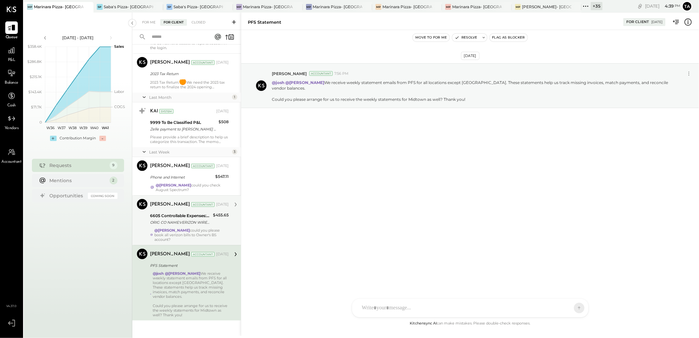
click at [213, 226] on div "$455.65" at bounding box center [221, 219] width 16 height 14
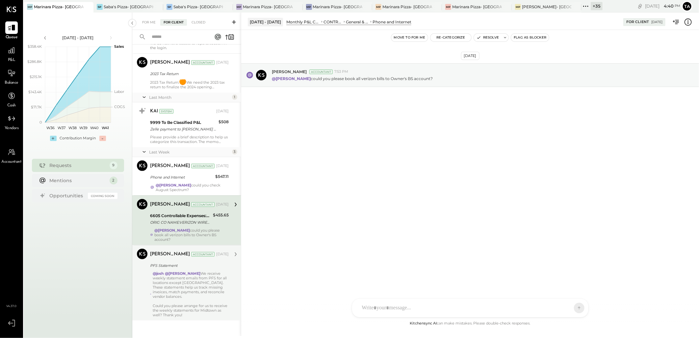
click at [217, 230] on div "@Tarang Padia could you please book all verizon bills to Owner's BS account?" at bounding box center [191, 235] width 74 height 14
click at [212, 184] on div "@Tarang Padia could you check August Spectrum?" at bounding box center [192, 187] width 73 height 9
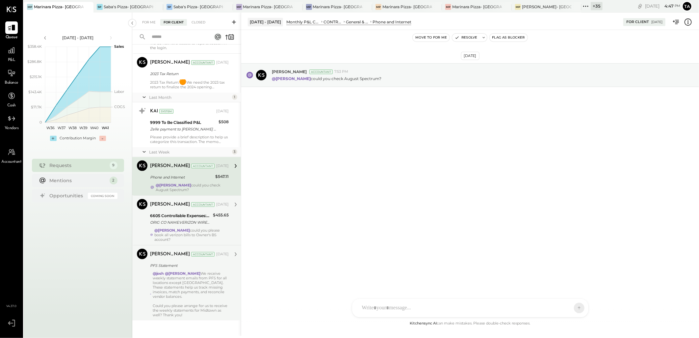
drag, startPoint x: 205, startPoint y: 191, endPoint x: 209, endPoint y: 179, distance: 12.7
click at [205, 191] on div "@Tarang Padia could you check August Spectrum?" at bounding box center [192, 187] width 73 height 9
click at [384, 307] on div at bounding box center [464, 308] width 211 height 14
click at [571, 310] on icon at bounding box center [574, 307] width 6 height 7
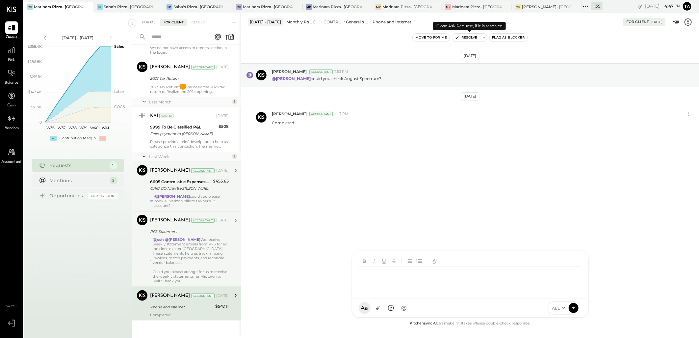
scroll to position [150, 0]
click at [469, 37] on button "Resolve" at bounding box center [466, 38] width 28 height 8
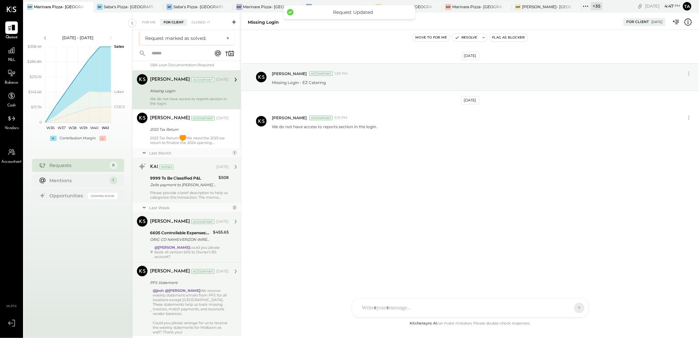
scroll to position [116, 0]
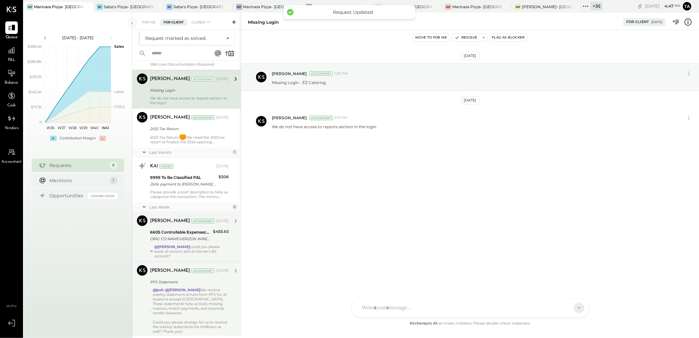
click at [187, 244] on div "Margot Bloch Accountant Oct 01, 2025 6605 Controllable Expenses:General & Admin…" at bounding box center [189, 236] width 79 height 43
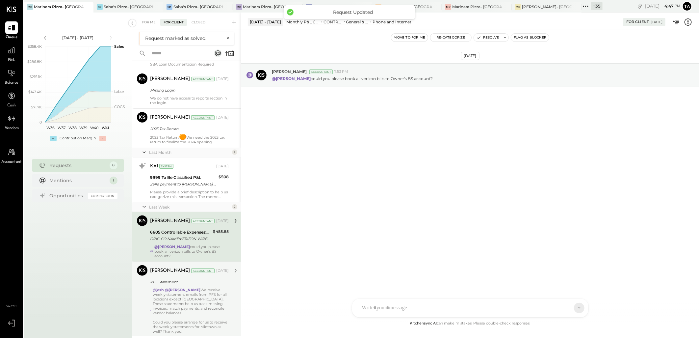
click at [438, 304] on div at bounding box center [464, 308] width 211 height 14
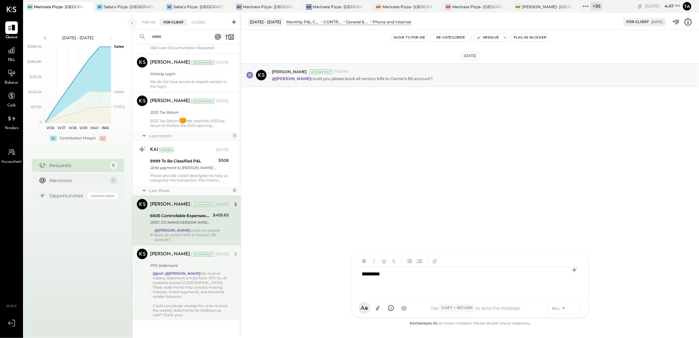
click at [573, 306] on icon at bounding box center [574, 307] width 6 height 7
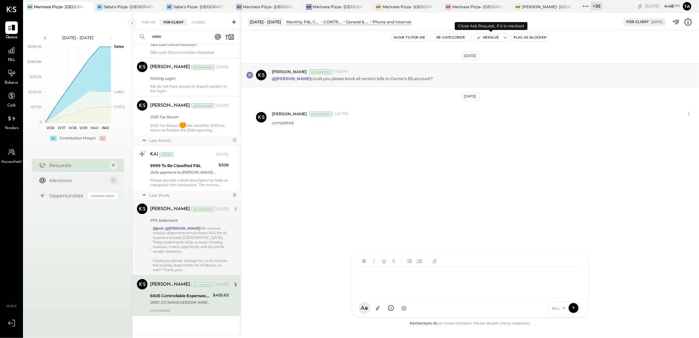
scroll to position [111, 0]
click at [486, 38] on button "Resolve" at bounding box center [488, 38] width 28 height 8
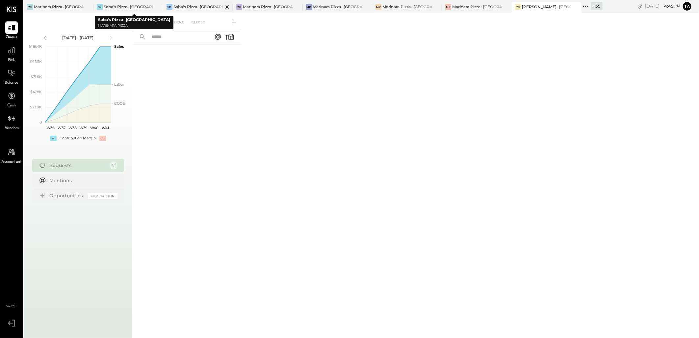
click at [192, 8] on div "Saba's Pizza- [GEOGRAPHIC_DATA]" at bounding box center [198, 7] width 50 height 6
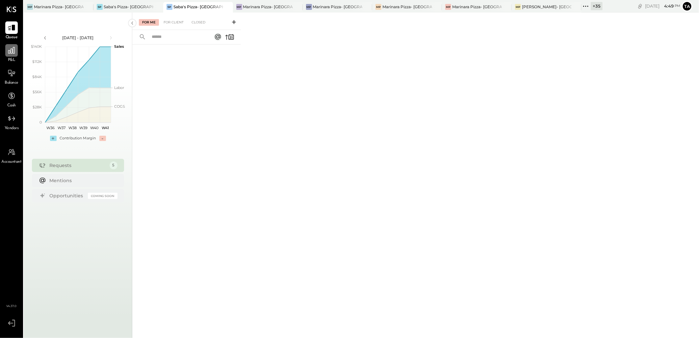
click at [8, 51] on icon at bounding box center [11, 50] width 9 height 9
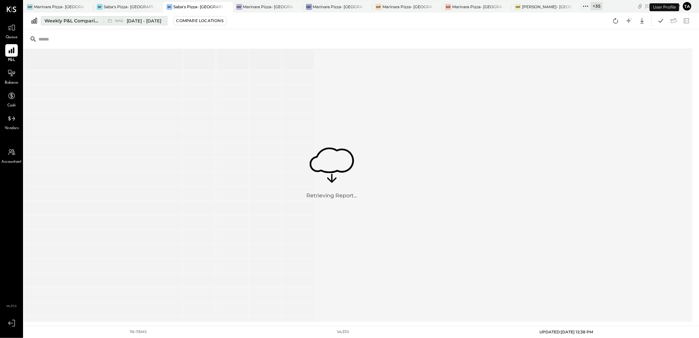
click at [147, 20] on span "[DATE] - [DATE]" at bounding box center [144, 21] width 35 height 6
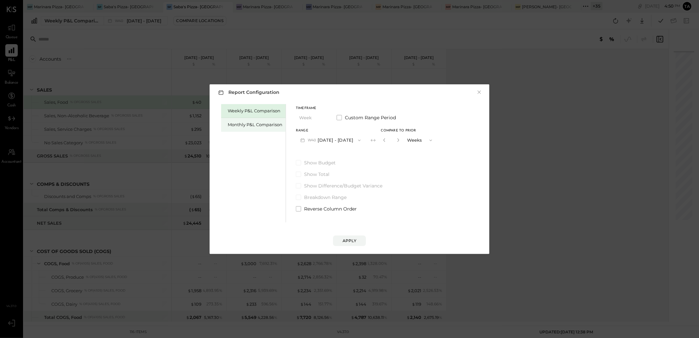
click at [254, 126] on div "Monthly P&L Comparison" at bounding box center [255, 124] width 55 height 6
click at [319, 138] on button "M10 [DATE] - [DATE]" at bounding box center [330, 140] width 68 height 12
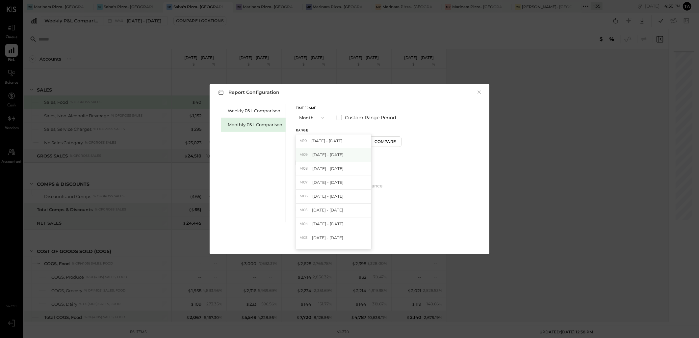
click at [340, 155] on span "Sep 1 - 30, 2025" at bounding box center [327, 155] width 31 height 6
click at [378, 140] on div "Compare" at bounding box center [386, 142] width 21 height 6
click at [396, 142] on button "button" at bounding box center [398, 139] width 5 height 7
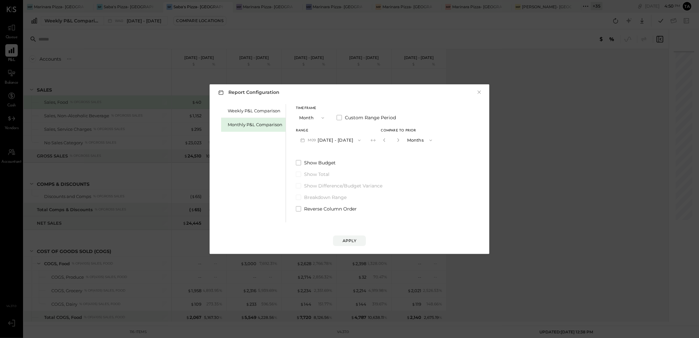
click at [396, 142] on button "button" at bounding box center [398, 139] width 5 height 7
type input "*"
click at [310, 207] on span "Reverse Column Order" at bounding box center [330, 208] width 53 height 7
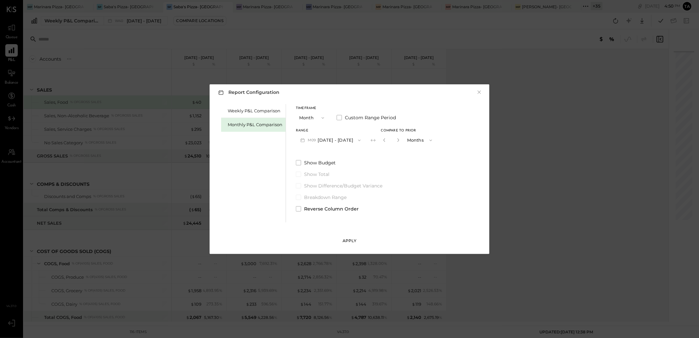
click at [343, 239] on div "Apply" at bounding box center [350, 241] width 14 height 6
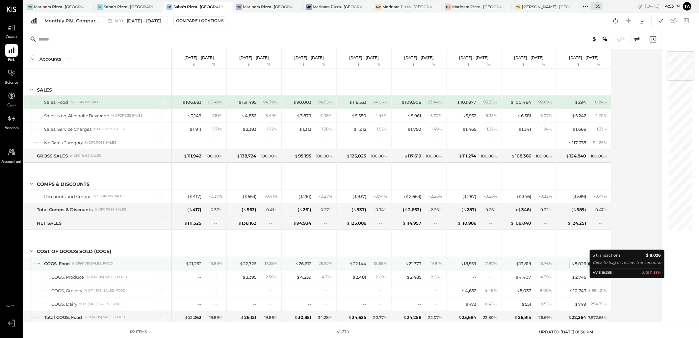
click at [578, 263] on div "$ 8,026" at bounding box center [578, 263] width 15 height 6
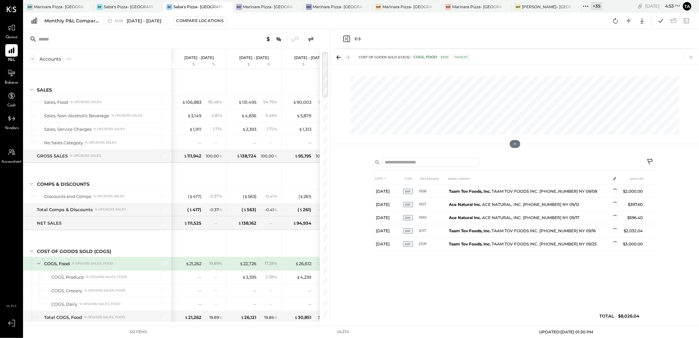
click at [349, 40] on icon "Close panel" at bounding box center [347, 39] width 8 height 8
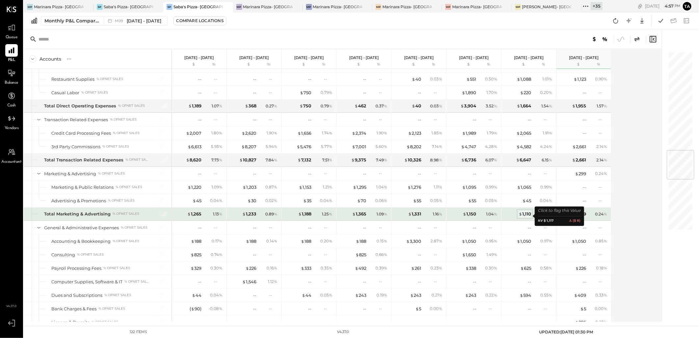
scroll to position [878, 0]
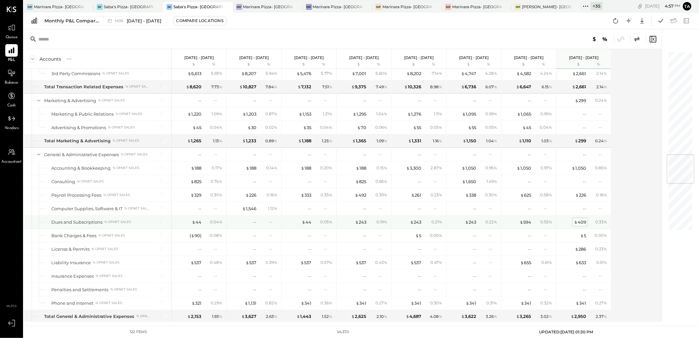
click at [578, 223] on div "$ 409" at bounding box center [580, 222] width 12 height 6
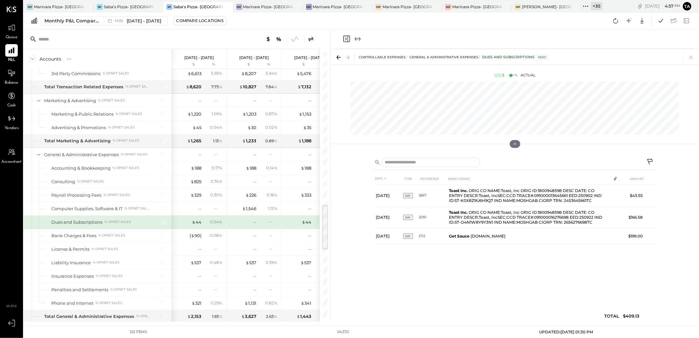
click at [346, 38] on icon "Close panel" at bounding box center [346, 39] width 2 height 3
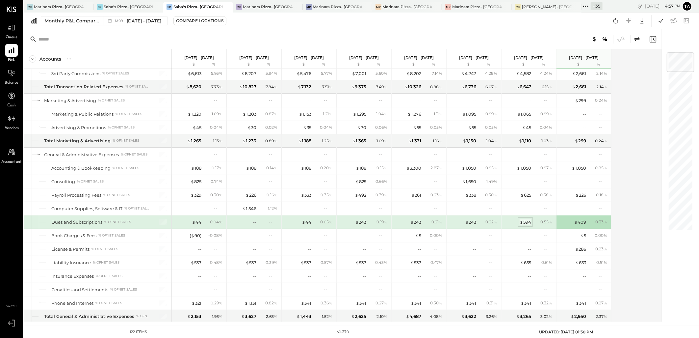
click at [523, 224] on span "$" at bounding box center [522, 221] width 4 height 5
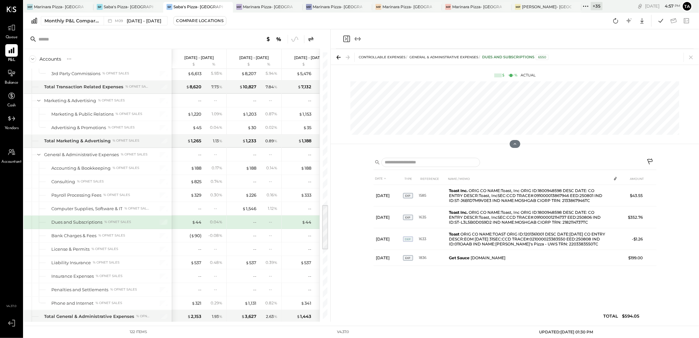
click at [348, 37] on icon "Close panel" at bounding box center [347, 39] width 8 height 8
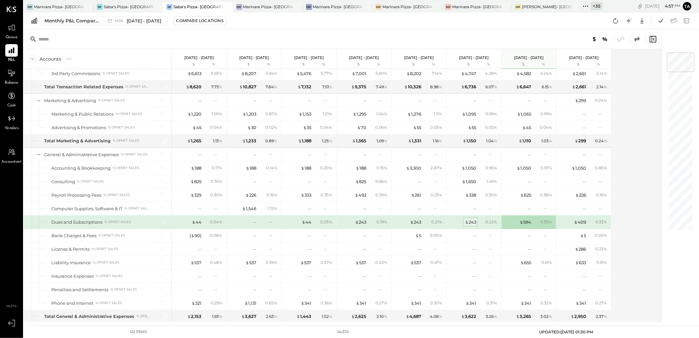
click at [469, 225] on div "$ 243" at bounding box center [470, 222] width 11 height 6
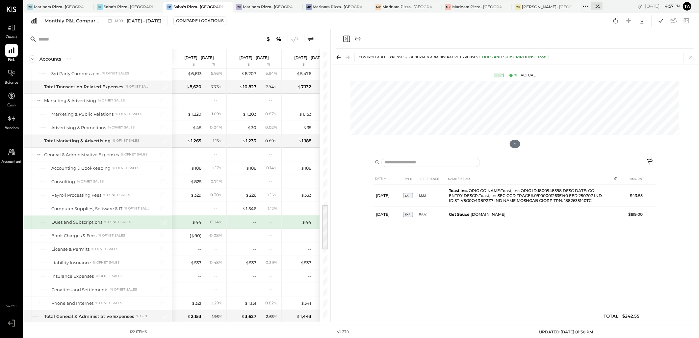
click at [344, 38] on icon "Close panel" at bounding box center [347, 39] width 8 height 8
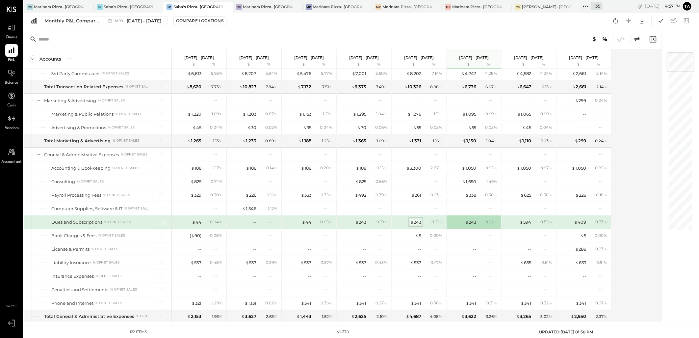
click at [415, 225] on div "$ 243" at bounding box center [415, 222] width 11 height 6
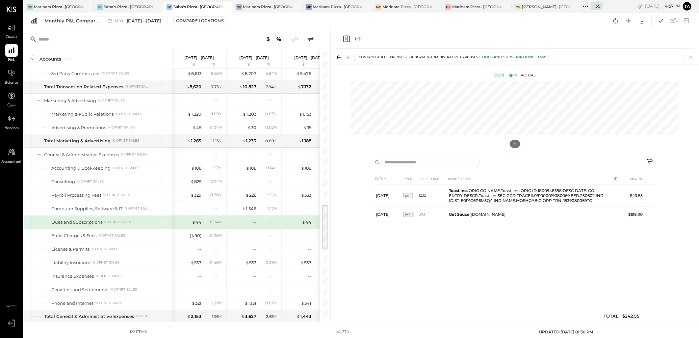
click at [346, 37] on icon "Close panel" at bounding box center [347, 39] width 8 height 8
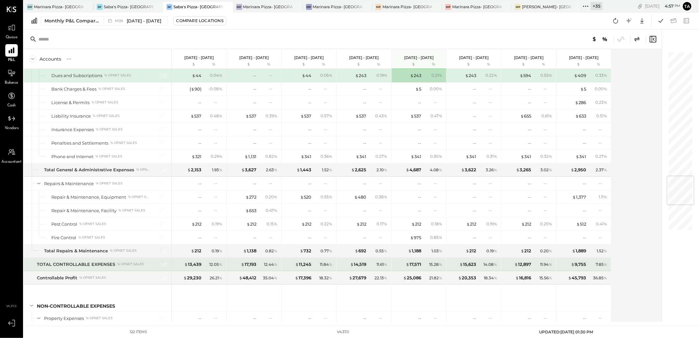
scroll to position [1061, 0]
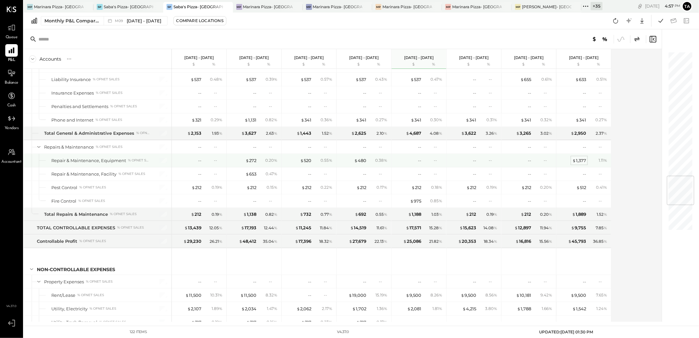
click at [583, 162] on div "$ 1,377" at bounding box center [579, 160] width 14 height 6
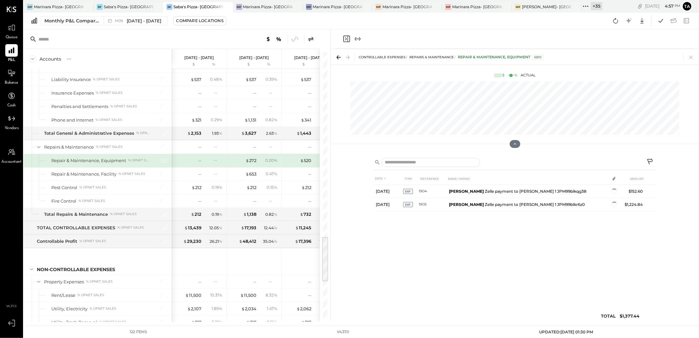
click at [347, 38] on icon "Close panel" at bounding box center [347, 39] width 8 height 8
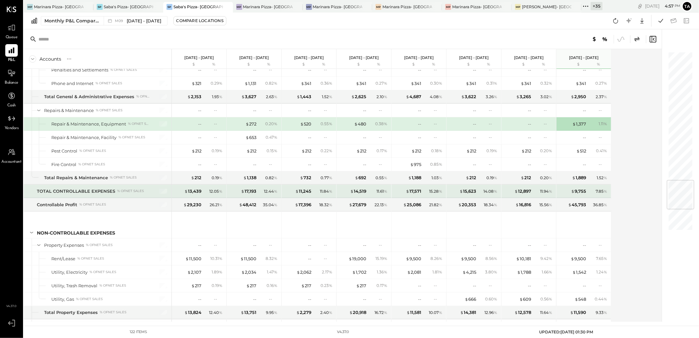
scroll to position [1207, 0]
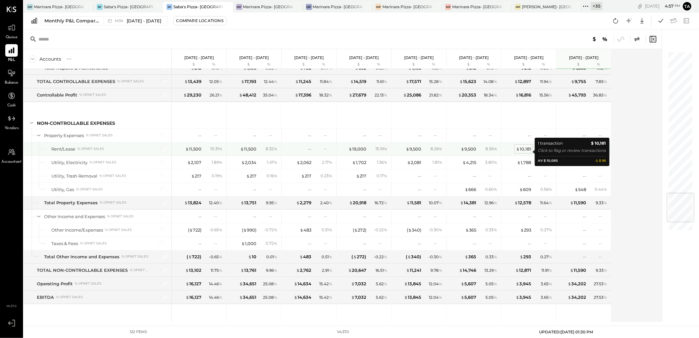
click at [528, 152] on div "$ 10,181" at bounding box center [523, 149] width 15 height 6
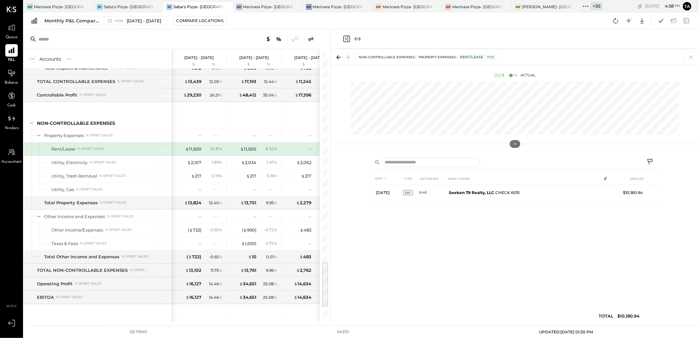
click at [340, 56] on icon at bounding box center [338, 57] width 9 height 9
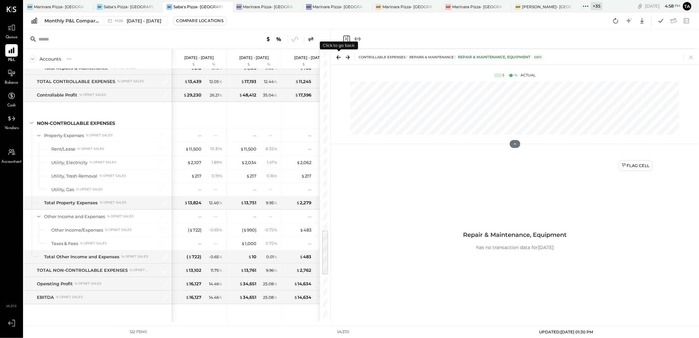
scroll to position [1022, 0]
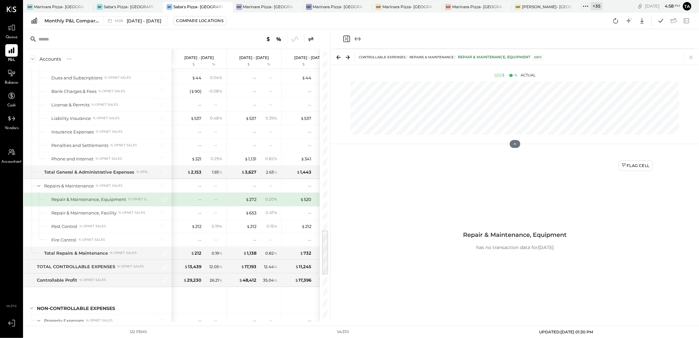
click at [347, 40] on icon "Close panel" at bounding box center [347, 39] width 8 height 8
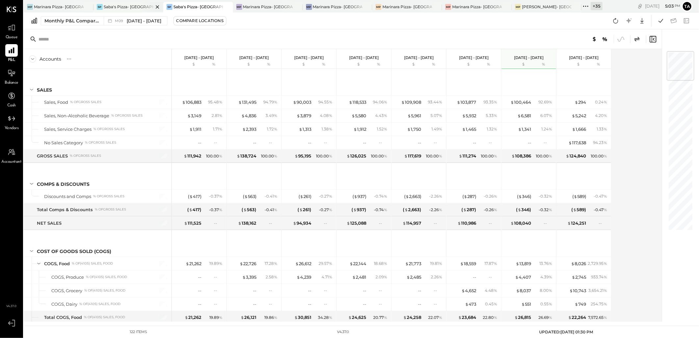
click at [135, 10] on div "SP Saba's Pizza- Upper East Side" at bounding box center [128, 7] width 70 height 11
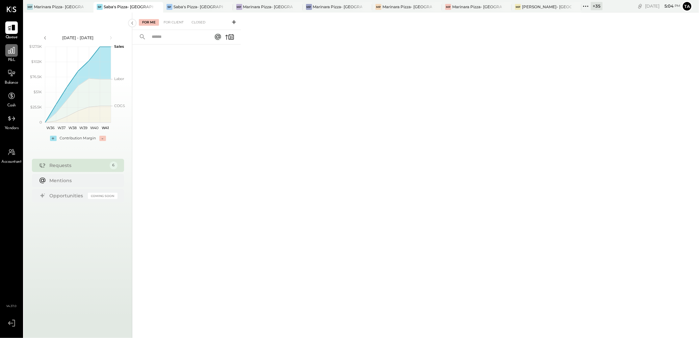
click at [13, 55] on div at bounding box center [11, 50] width 13 height 13
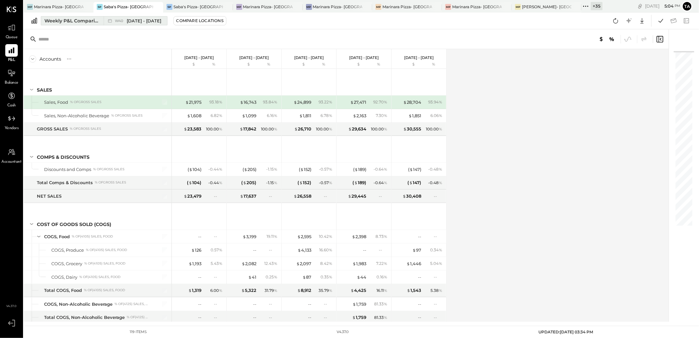
click at [77, 18] on div "Weekly P&L Comparison" at bounding box center [71, 20] width 55 height 7
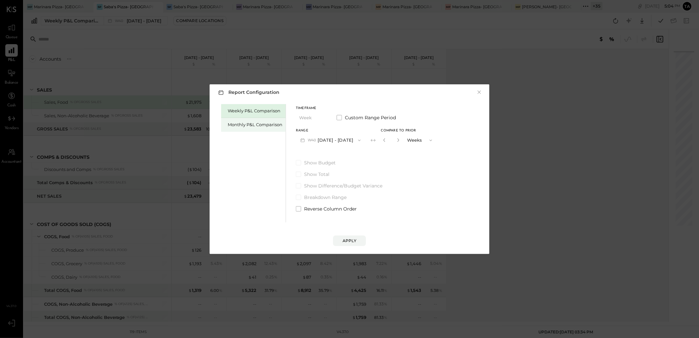
click at [247, 125] on div "Monthly P&L Comparison" at bounding box center [255, 124] width 55 height 6
click at [345, 140] on button "M10 Oct 1 - 31, 2025" at bounding box center [330, 140] width 68 height 12
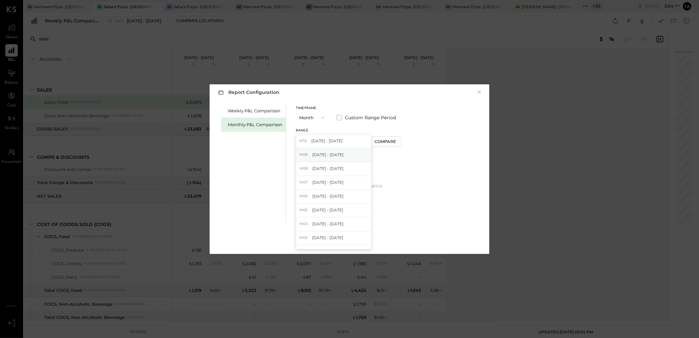
click at [341, 157] on span "Sep 1 - 30, 2025" at bounding box center [327, 155] width 31 height 6
click at [376, 143] on div "Compare" at bounding box center [386, 142] width 21 height 6
click at [397, 140] on icon "button" at bounding box center [398, 140] width 4 height 4
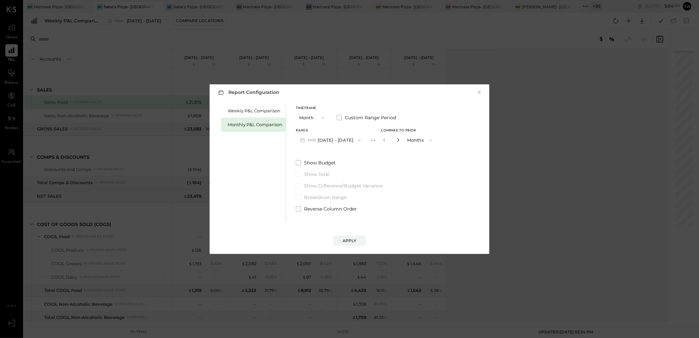
click at [397, 140] on icon "button" at bounding box center [398, 140] width 4 height 4
type input "*"
click at [334, 210] on span "Reverse Column Order" at bounding box center [330, 208] width 53 height 7
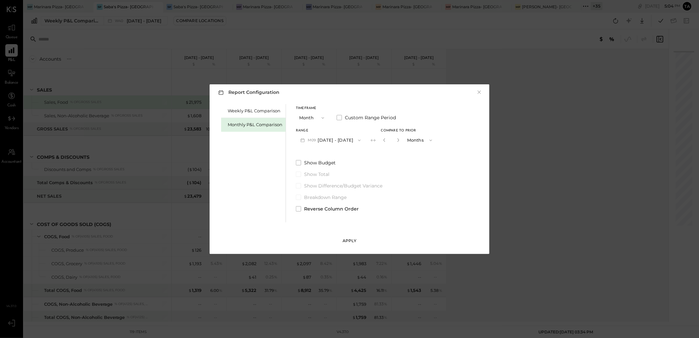
click at [350, 241] on div "Apply" at bounding box center [350, 241] width 14 height 6
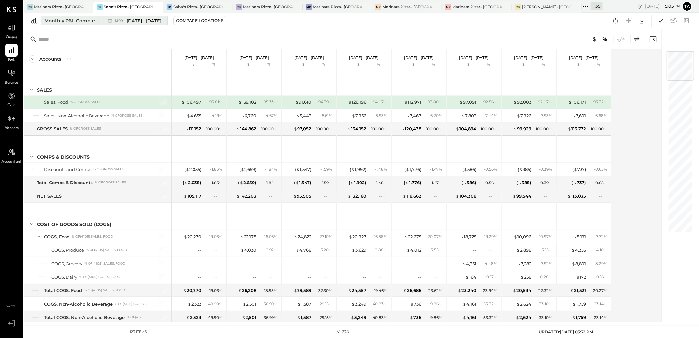
click at [155, 23] on span "Sep 1 - 30, 2025" at bounding box center [144, 21] width 35 height 6
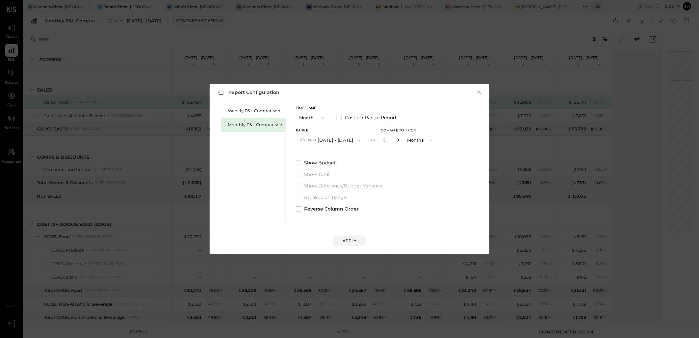
click at [396, 140] on icon "button" at bounding box center [398, 140] width 4 height 4
type input "*"
click at [344, 241] on div "Apply" at bounding box center [350, 241] width 14 height 6
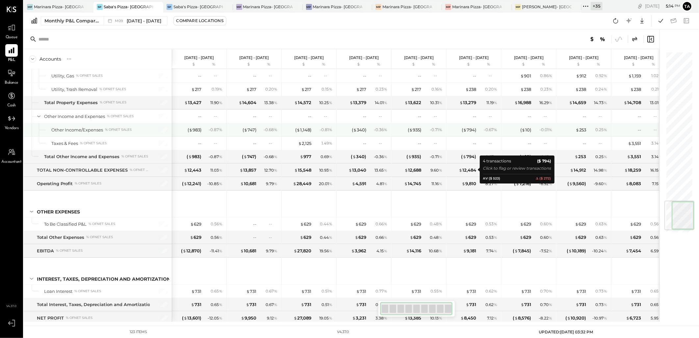
scroll to position [1303, 0]
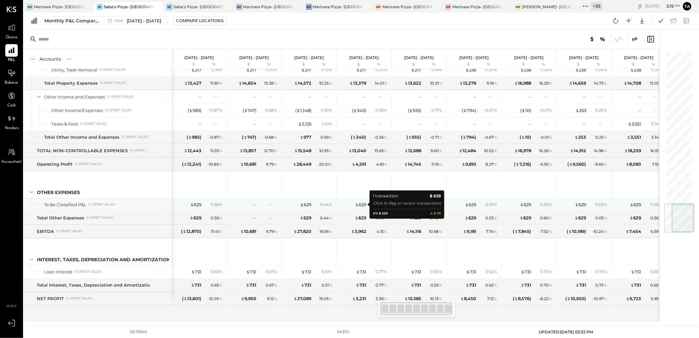
drag, startPoint x: 361, startPoint y: 203, endPoint x: 430, endPoint y: 182, distance: 72.0
click at [361, 203] on div "$ 629" at bounding box center [360, 204] width 11 height 6
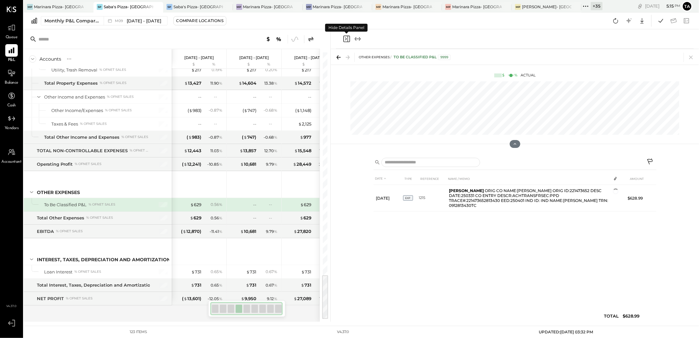
click at [345, 40] on icon "Close panel" at bounding box center [347, 39] width 8 height 8
